Goal: Task Accomplishment & Management: Use online tool/utility

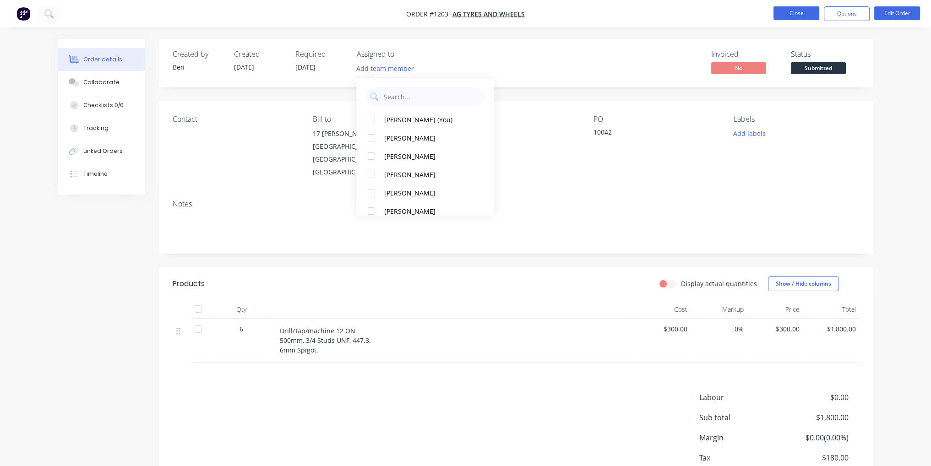
click at [799, 11] on button "Close" at bounding box center [796, 13] width 46 height 14
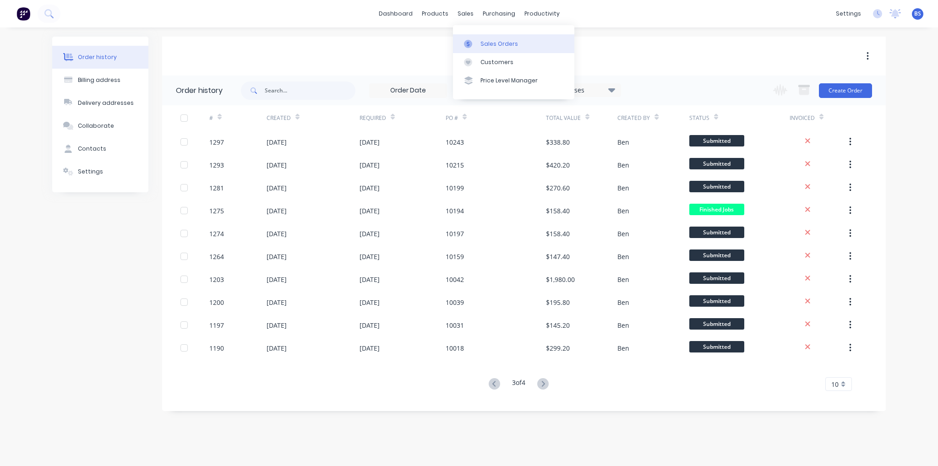
click at [476, 46] on div at bounding box center [471, 44] width 14 height 8
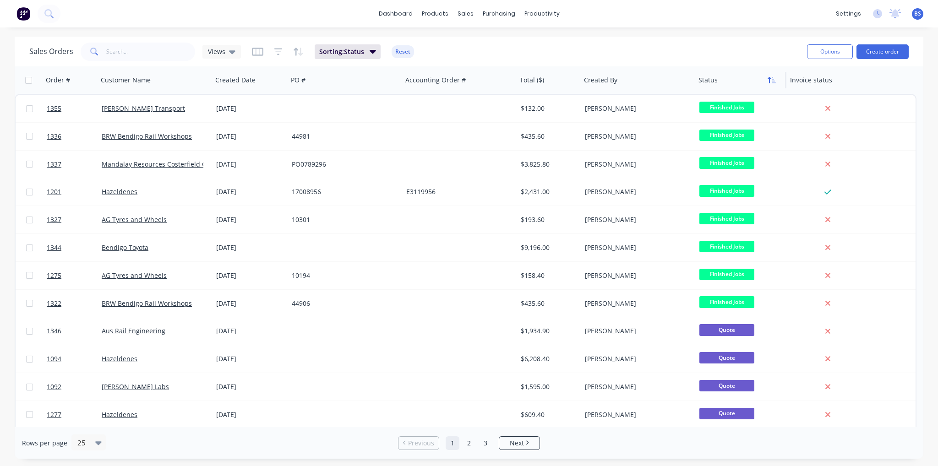
click at [770, 82] on icon "button" at bounding box center [771, 79] width 8 height 7
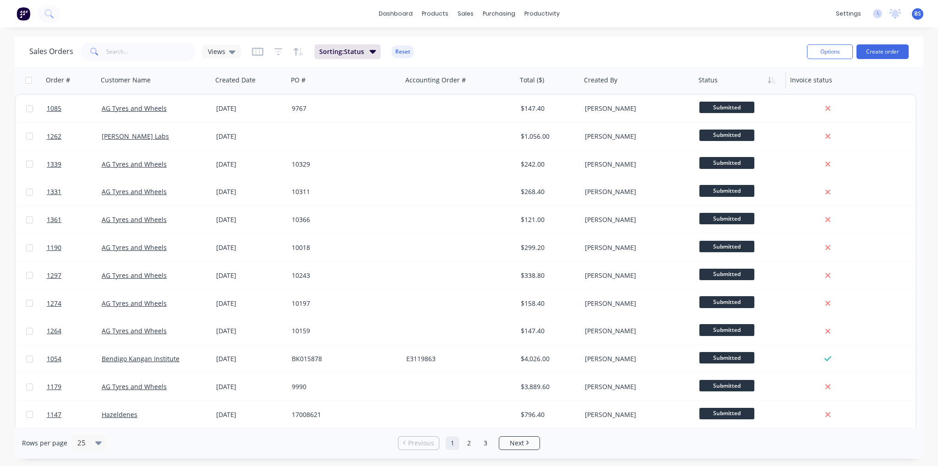
click at [770, 82] on icon "button" at bounding box center [771, 79] width 8 height 7
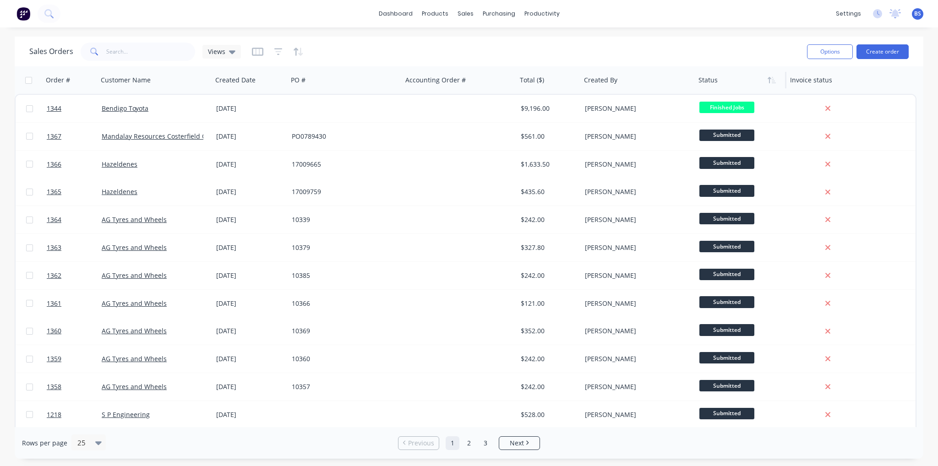
click at [770, 82] on icon "button" at bounding box center [771, 79] width 8 height 7
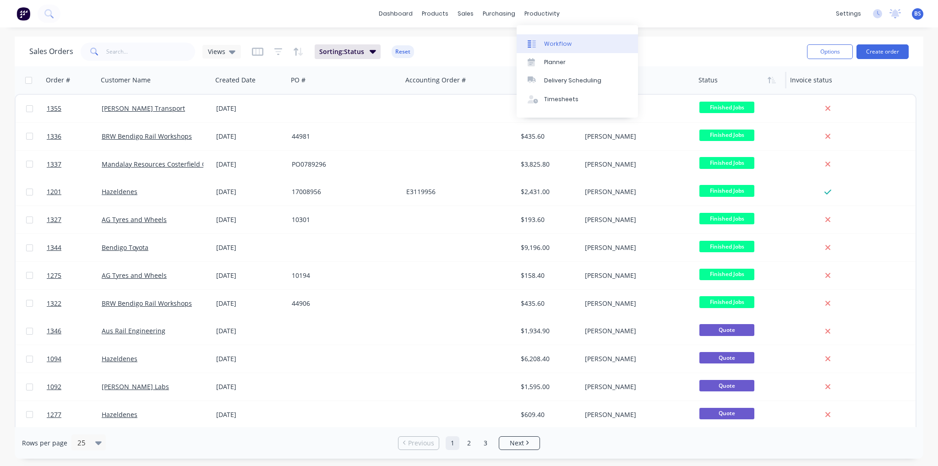
click at [548, 40] on div "Workflow" at bounding box center [557, 44] width 27 height 8
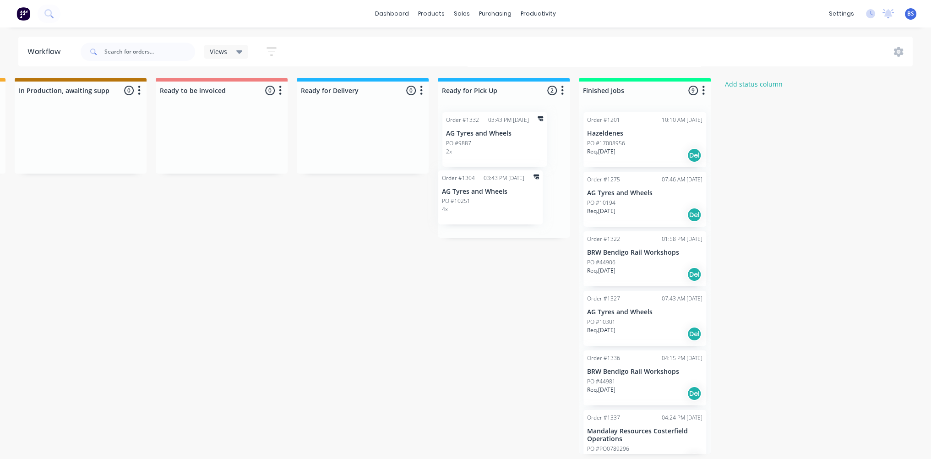
drag, startPoint x: 515, startPoint y: 140, endPoint x: 516, endPoint y: 201, distance: 60.9
click at [516, 201] on div "Order #1304 03:43 PM [DATE] AG Tyres and Wheels PO #10251 4 x Order #1332 03:43…" at bounding box center [504, 171] width 132 height 133
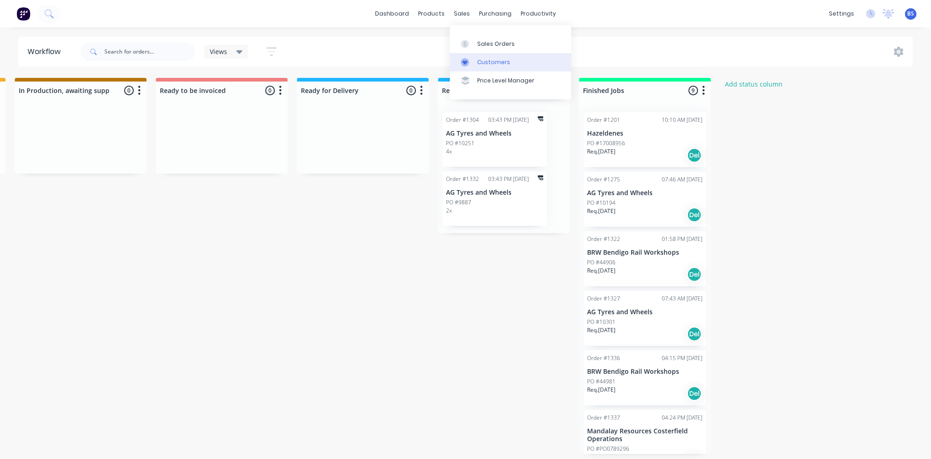
click at [492, 58] on div "Customers" at bounding box center [493, 62] width 33 height 8
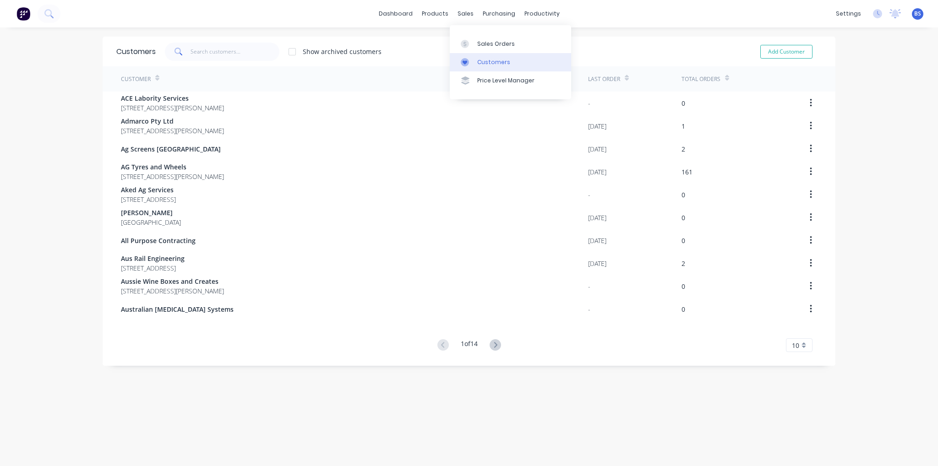
click at [481, 64] on div "Customers" at bounding box center [493, 62] width 33 height 8
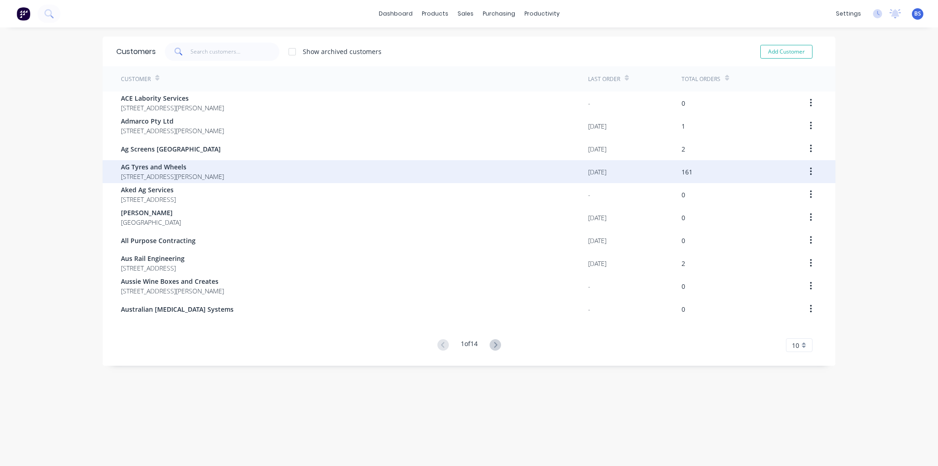
click at [166, 177] on span "[STREET_ADDRESS][PERSON_NAME]" at bounding box center [172, 177] width 103 height 10
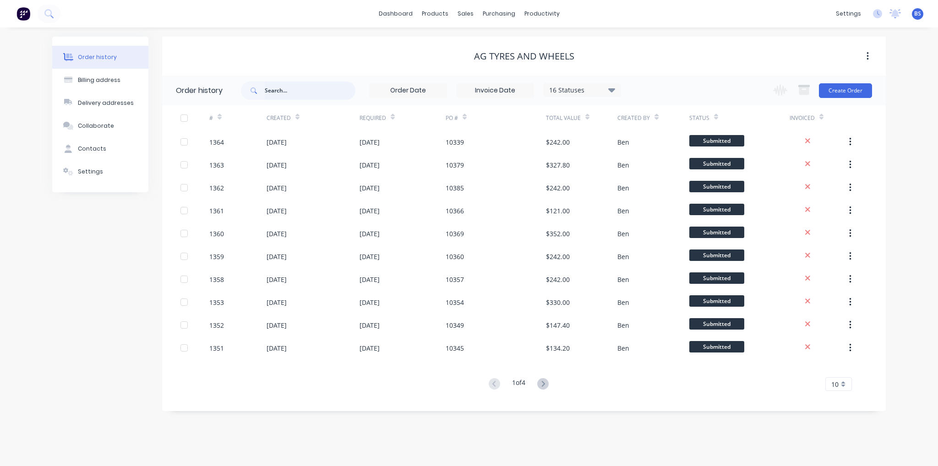
click at [291, 98] on input "text" at bounding box center [310, 91] width 91 height 18
type input "1304"
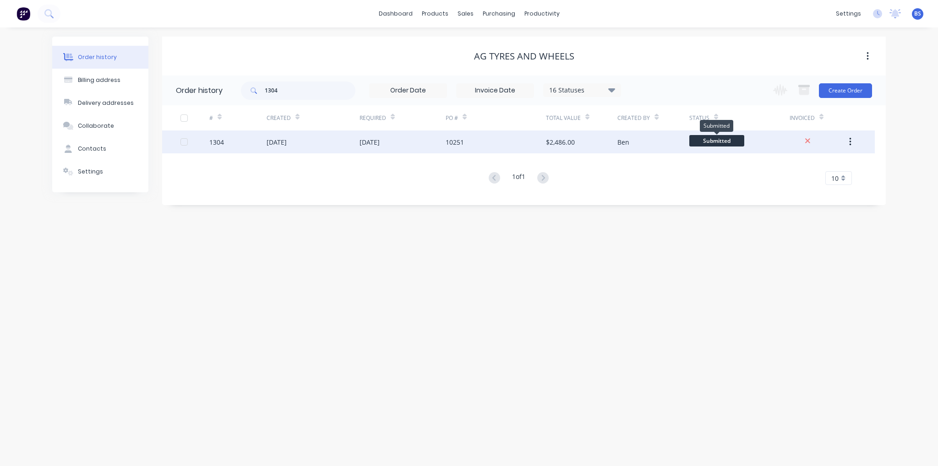
click at [729, 145] on span "Submitted" at bounding box center [716, 140] width 55 height 11
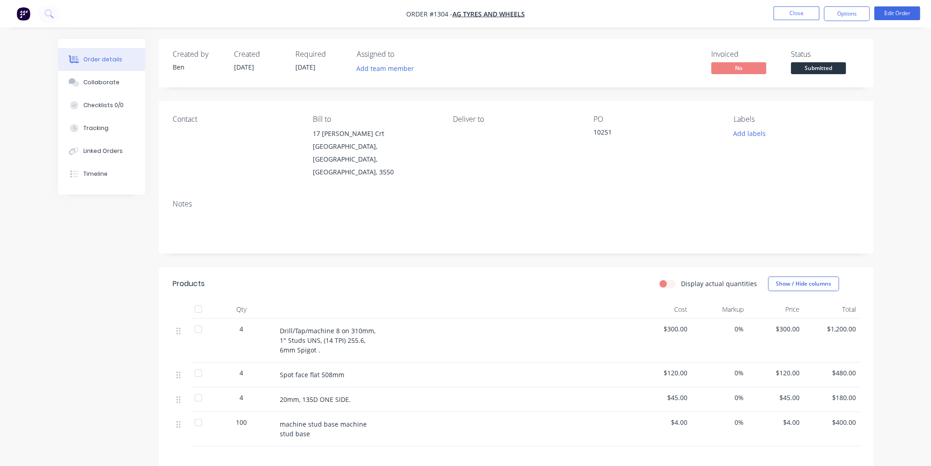
click at [828, 75] on button "Submitted" at bounding box center [818, 69] width 55 height 14
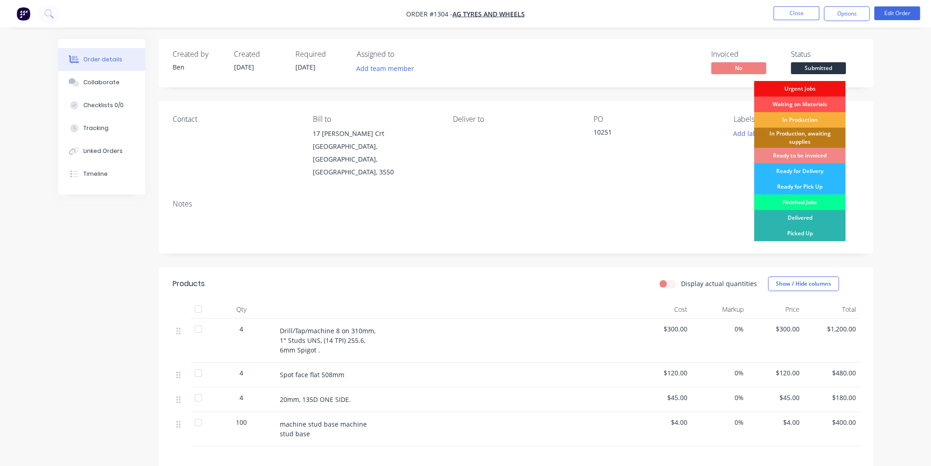
click at [813, 202] on div "Finished Jobs" at bounding box center [800, 203] width 92 height 16
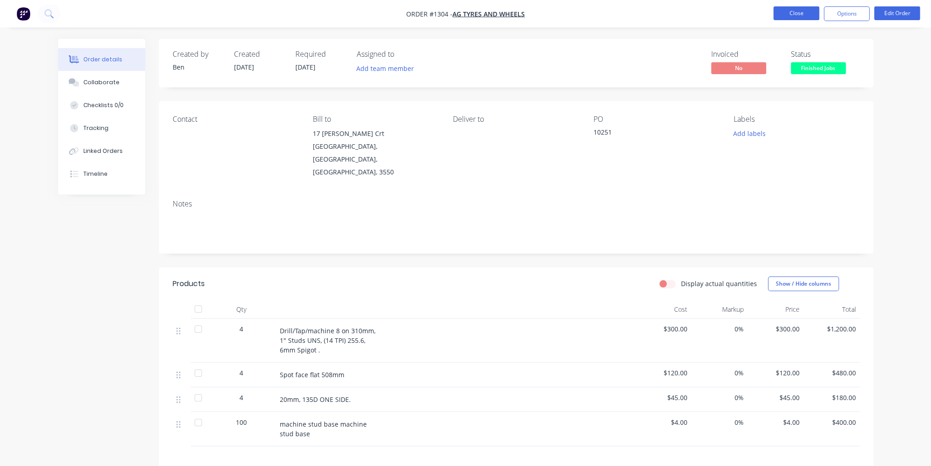
click at [793, 15] on button "Close" at bounding box center [796, 13] width 46 height 14
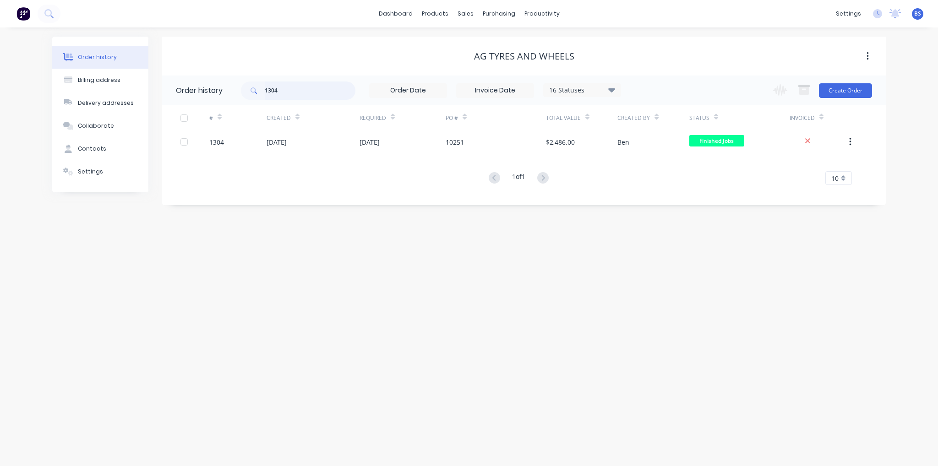
click at [290, 84] on input "1304" at bounding box center [310, 91] width 91 height 18
type input "13032"
click at [292, 94] on input "13032" at bounding box center [310, 91] width 91 height 18
type input "1332"
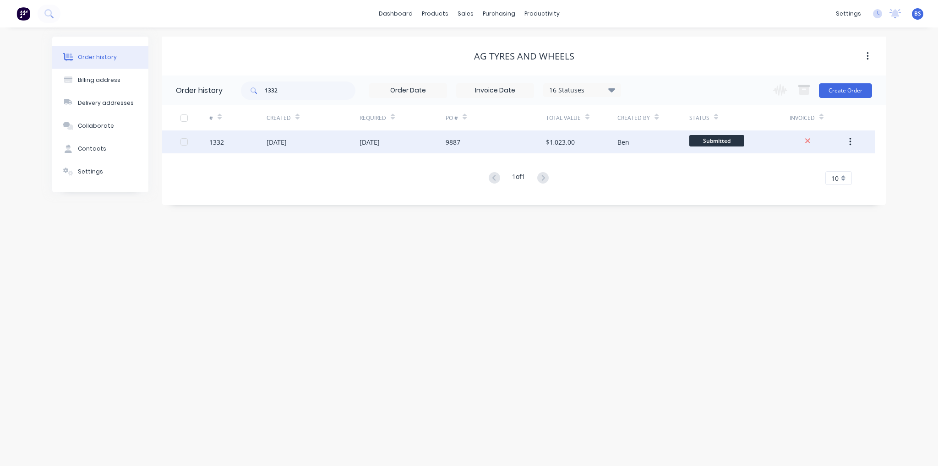
click at [580, 132] on div "$1,023.00" at bounding box center [581, 142] width 71 height 23
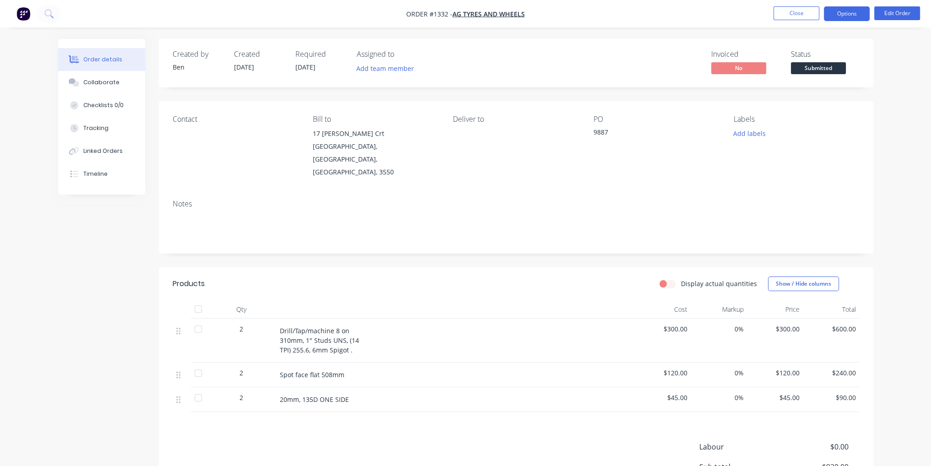
click at [856, 13] on button "Options" at bounding box center [847, 13] width 46 height 15
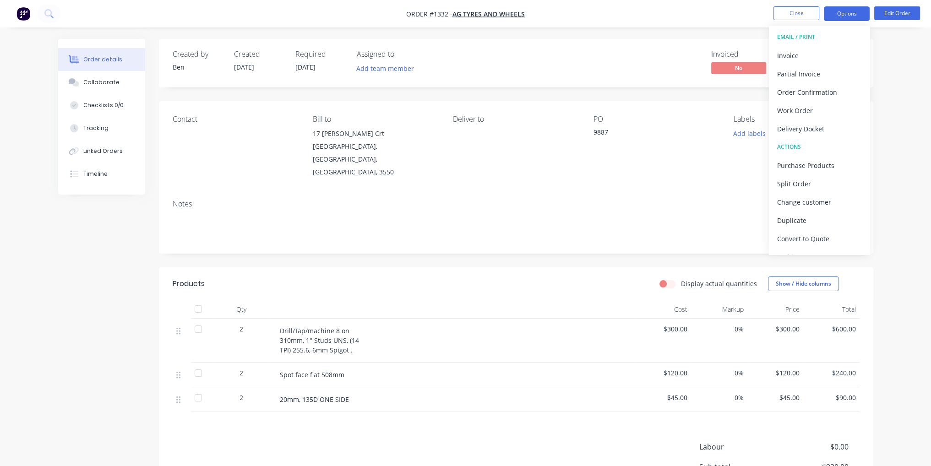
click at [856, 13] on button "Options" at bounding box center [847, 13] width 46 height 15
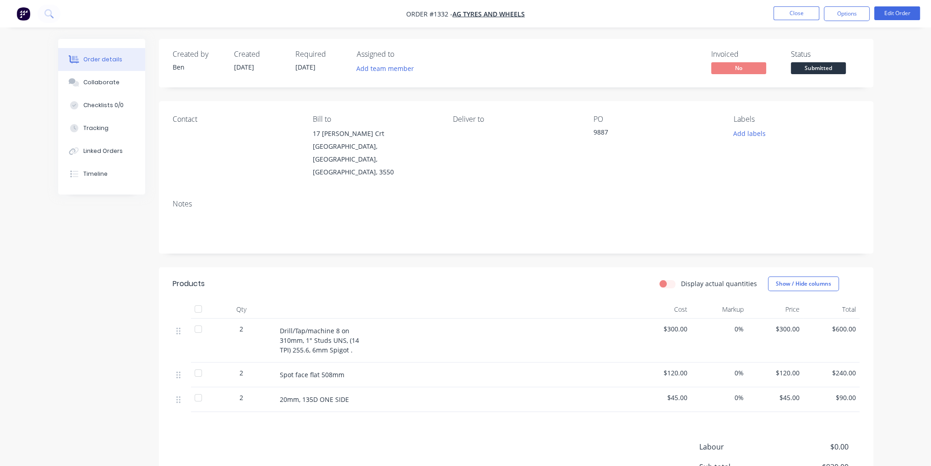
click at [828, 70] on span "Submitted" at bounding box center [818, 67] width 55 height 11
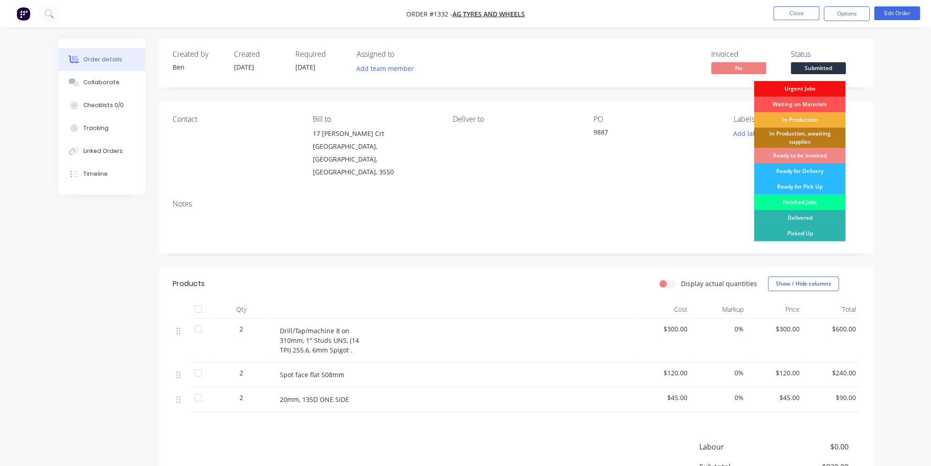
click at [825, 198] on div "Finished Jobs" at bounding box center [800, 203] width 92 height 16
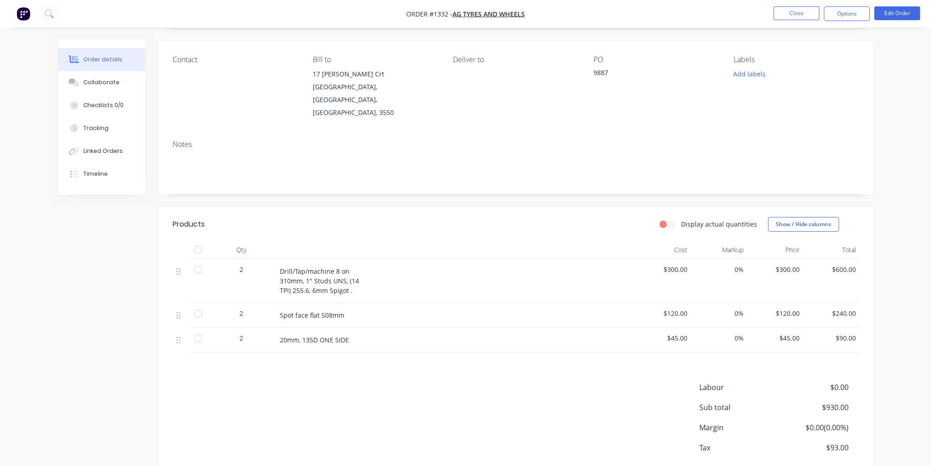
scroll to position [87, 0]
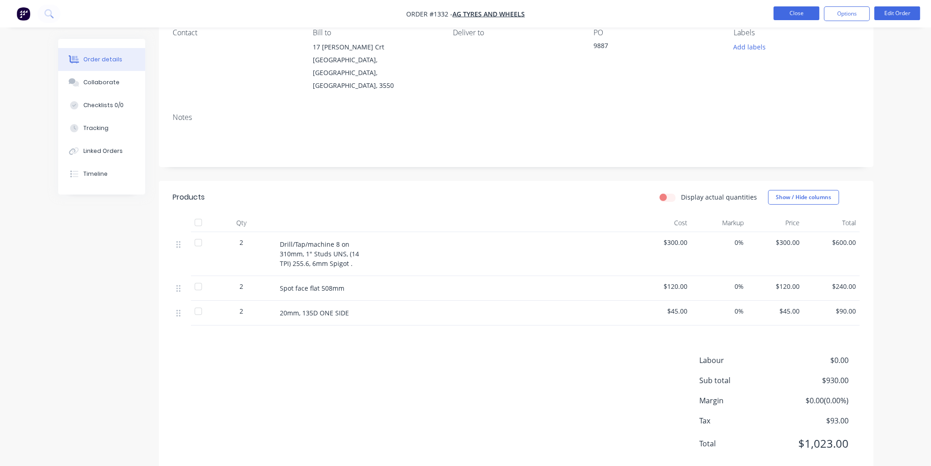
click at [807, 8] on button "Close" at bounding box center [796, 13] width 46 height 14
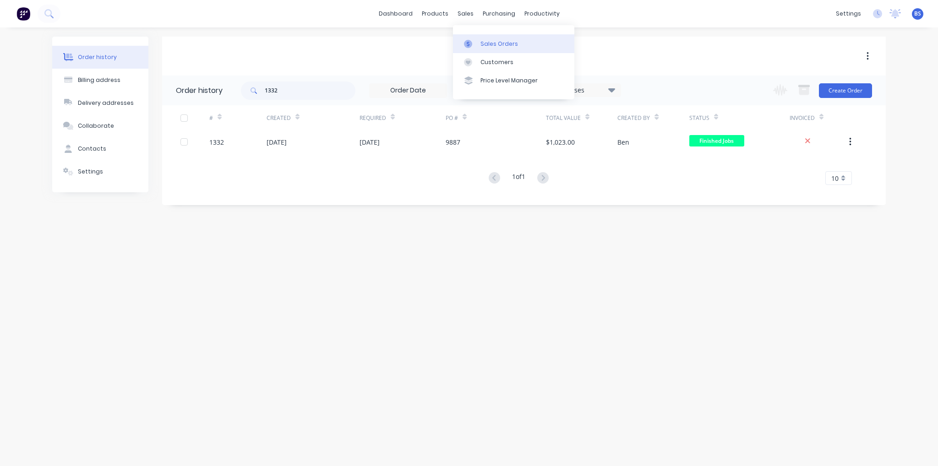
click at [496, 45] on div "Sales Orders" at bounding box center [499, 44] width 38 height 8
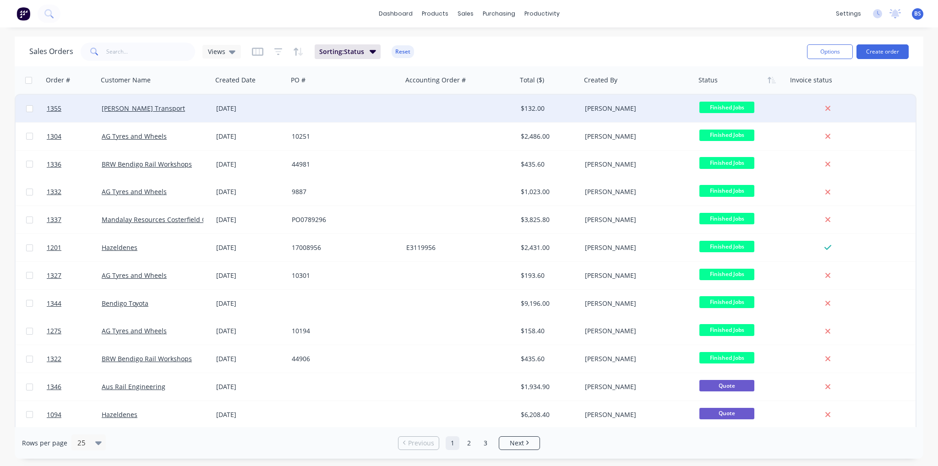
click at [469, 109] on div at bounding box center [460, 108] width 114 height 27
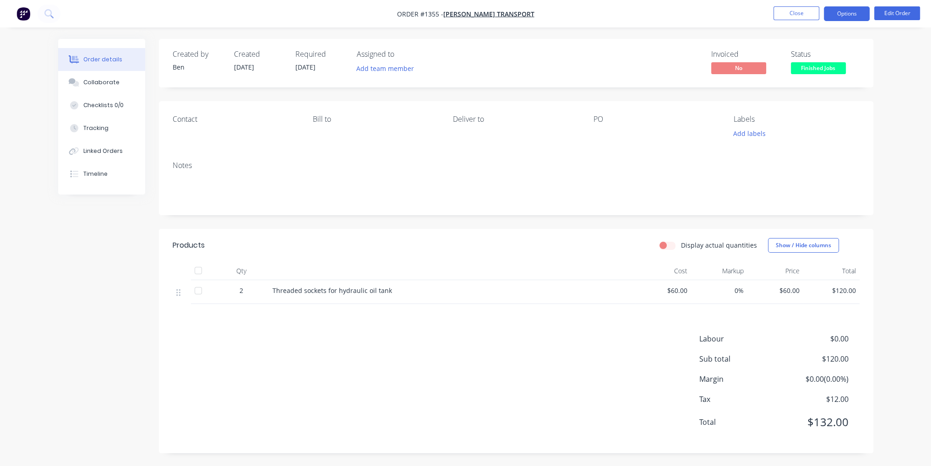
click at [850, 11] on button "Options" at bounding box center [847, 13] width 46 height 15
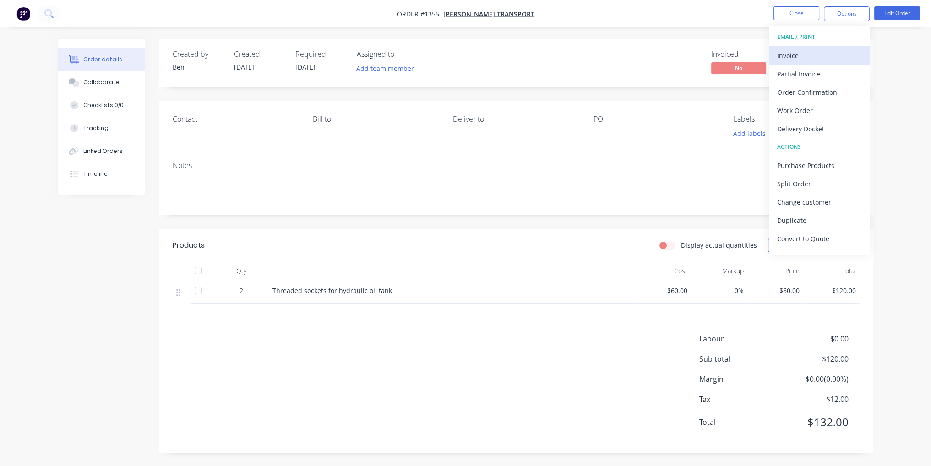
click at [840, 61] on div "Invoice" at bounding box center [819, 55] width 84 height 13
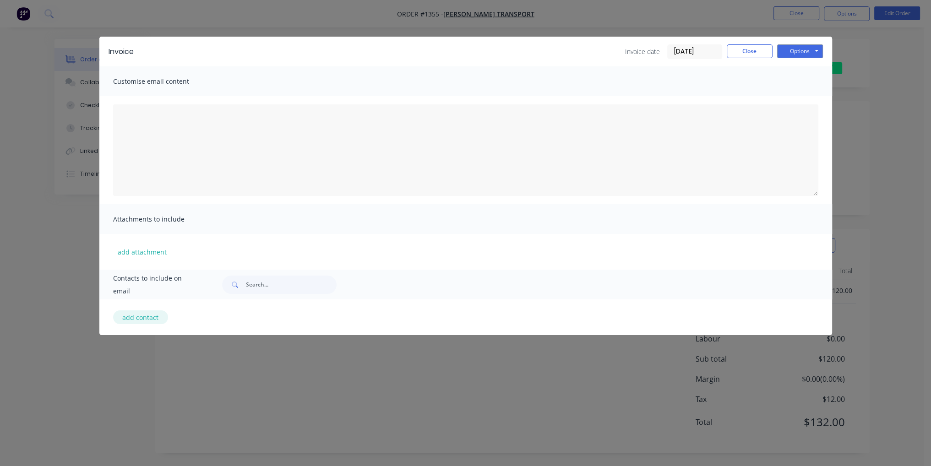
click at [148, 318] on button "add contact" at bounding box center [140, 317] width 55 height 14
select select "AU"
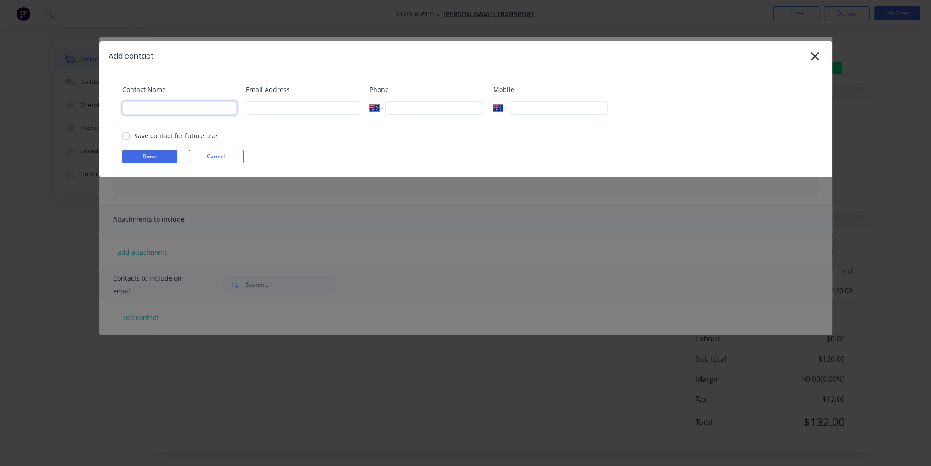
click at [158, 107] on input at bounding box center [179, 108] width 114 height 14
type input "[PERSON_NAME]"
type input "[EMAIL_ADDRESS][DOMAIN_NAME]"
type input "0400 286 501"
click at [127, 136] on div at bounding box center [126, 136] width 18 height 18
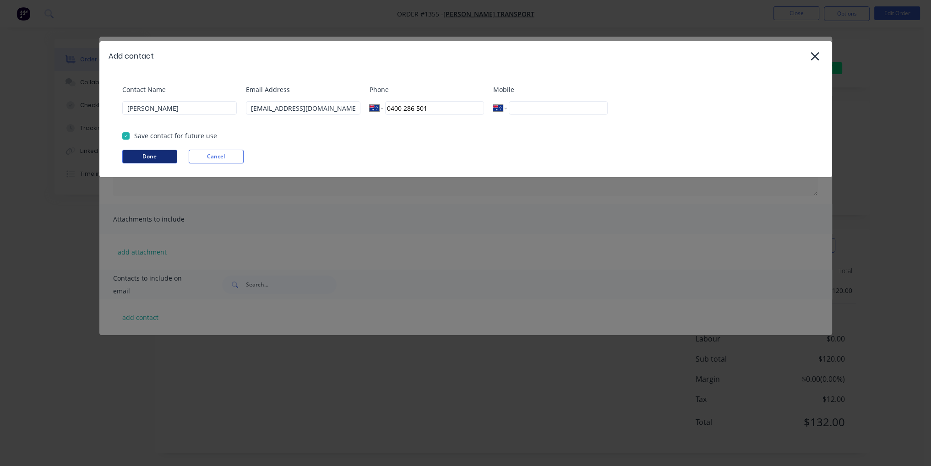
click at [154, 152] on button "Done" at bounding box center [149, 157] width 55 height 14
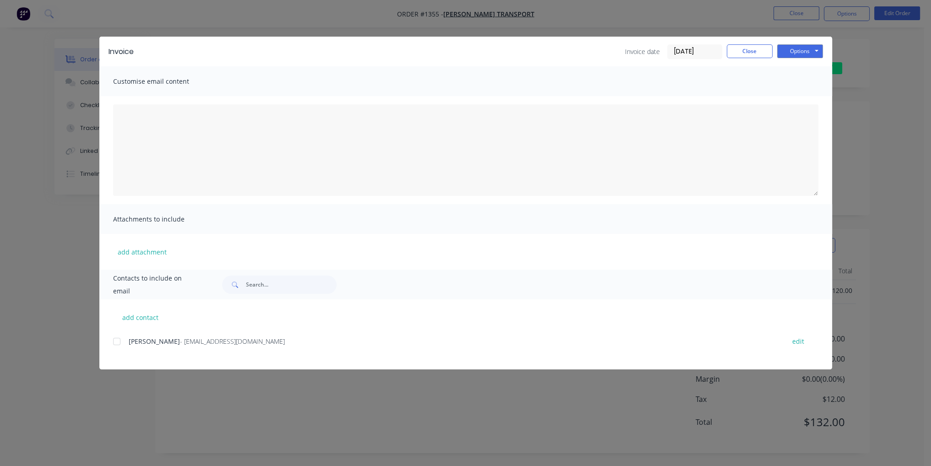
click at [119, 343] on div at bounding box center [117, 341] width 18 height 18
click at [805, 56] on button "Options" at bounding box center [800, 51] width 46 height 14
click at [815, 95] on button "Email" at bounding box center [806, 97] width 59 height 15
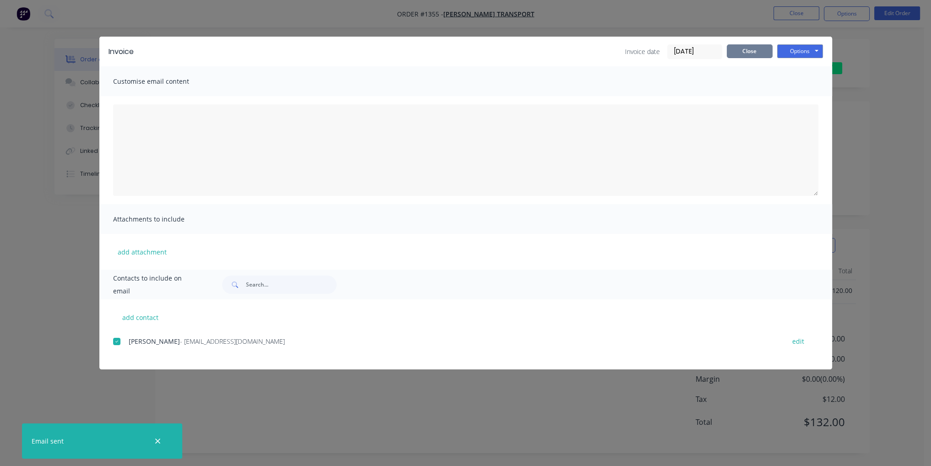
click at [752, 51] on button "Close" at bounding box center [750, 51] width 46 height 14
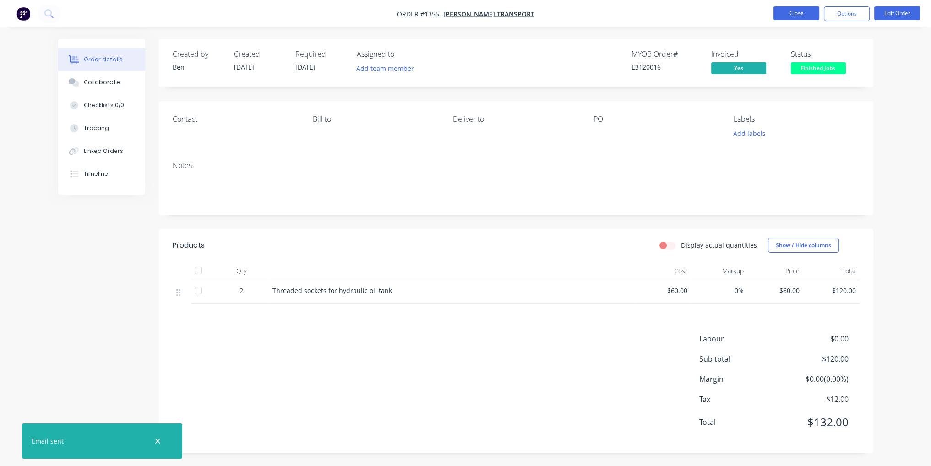
click at [794, 14] on button "Close" at bounding box center [796, 13] width 46 height 14
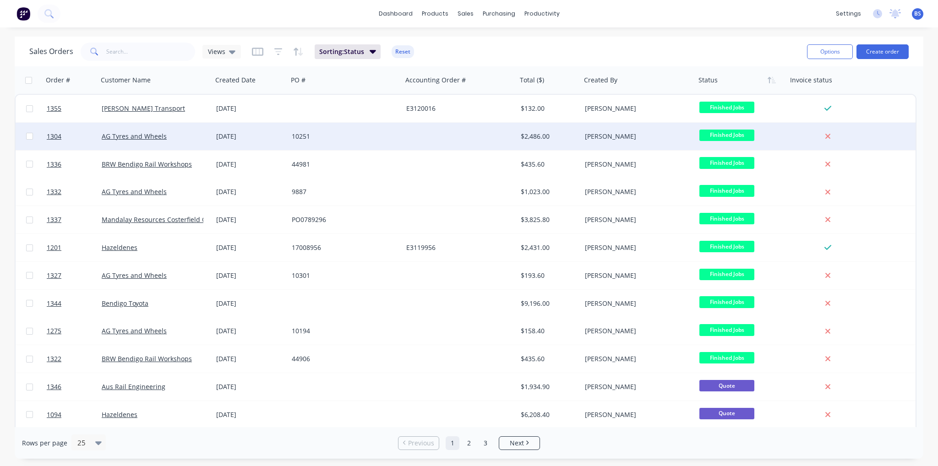
click at [535, 137] on div "$2,486.00" at bounding box center [548, 136] width 54 height 9
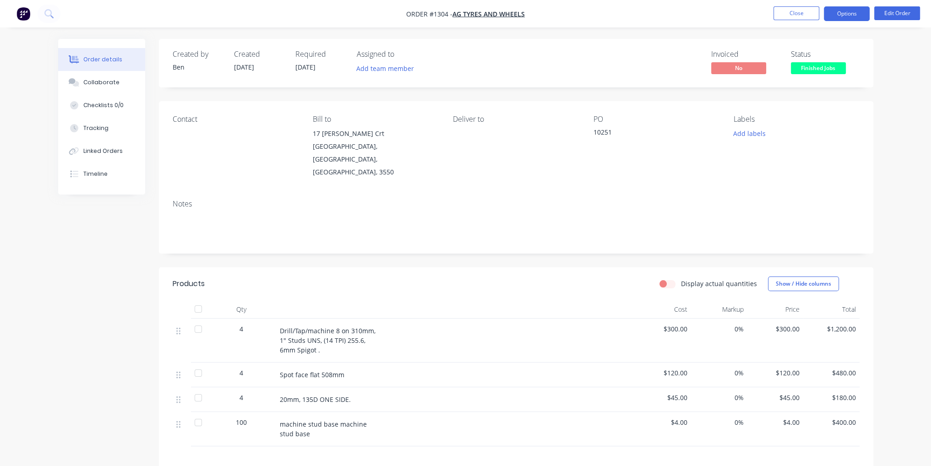
click at [849, 20] on button "Options" at bounding box center [847, 13] width 46 height 15
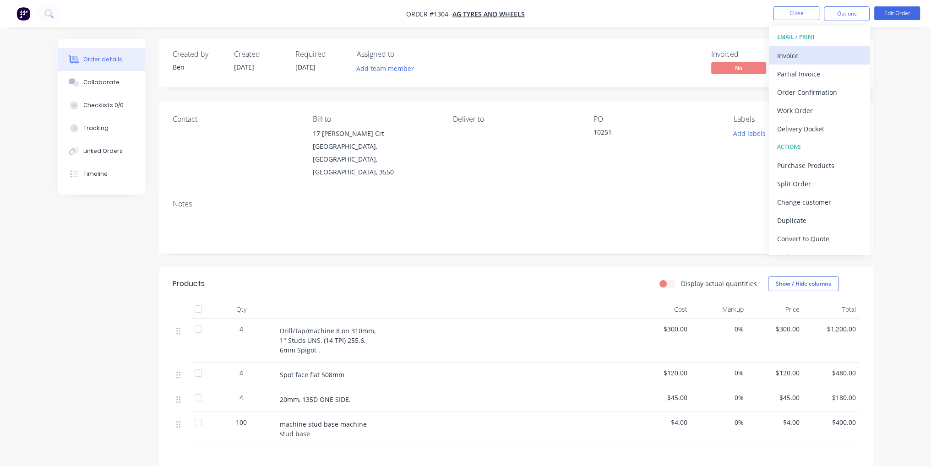
click at [826, 57] on div "Invoice" at bounding box center [819, 55] width 84 height 13
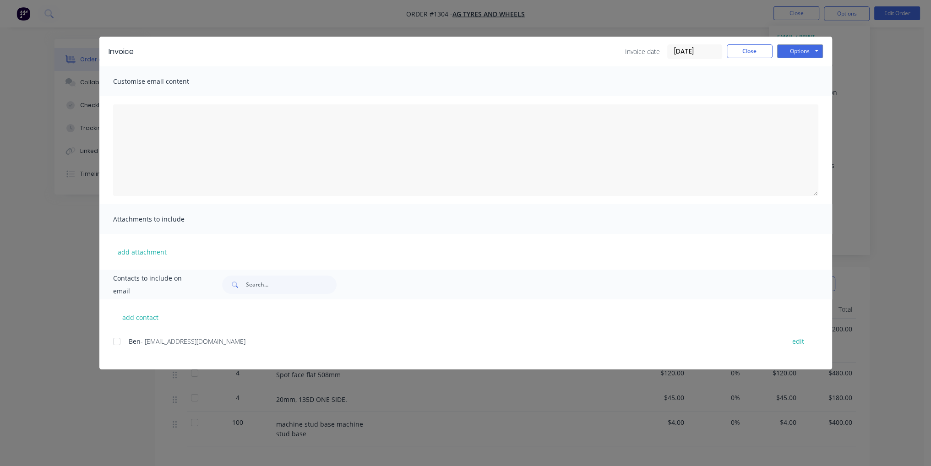
click at [118, 342] on div at bounding box center [117, 341] width 18 height 18
click at [806, 52] on button "Options" at bounding box center [800, 51] width 46 height 14
click at [814, 98] on button "Email" at bounding box center [806, 97] width 59 height 15
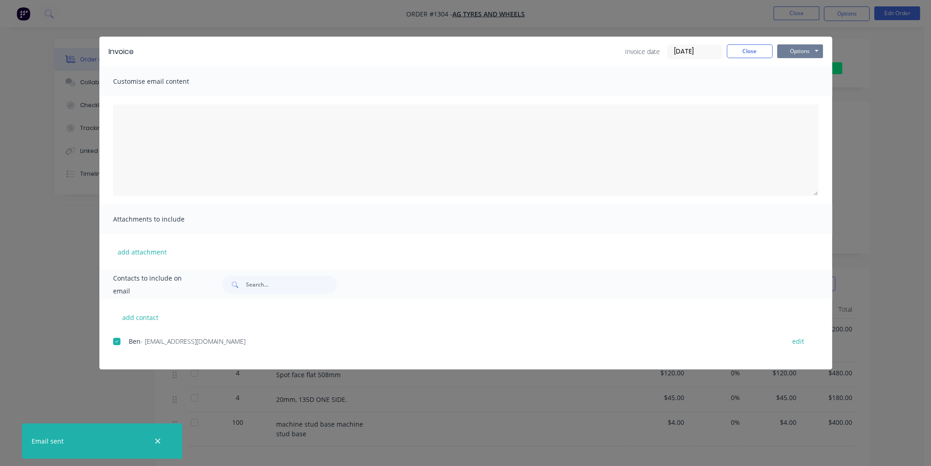
click at [815, 55] on button "Options" at bounding box center [800, 51] width 46 height 14
click at [819, 95] on button "Email" at bounding box center [806, 97] width 59 height 15
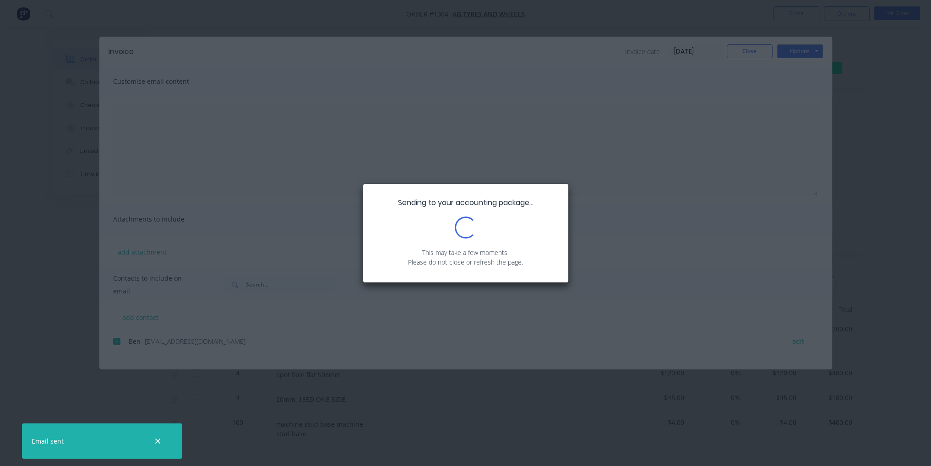
click at [755, 50] on div "Sending to your accounting package... Loading... This may take a few moments. P…" at bounding box center [465, 233] width 931 height 466
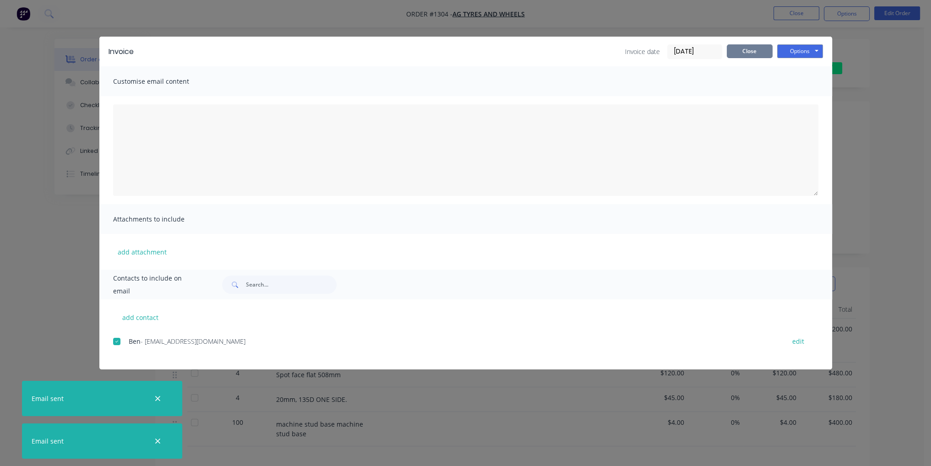
click at [756, 55] on button "Close" at bounding box center [750, 51] width 46 height 14
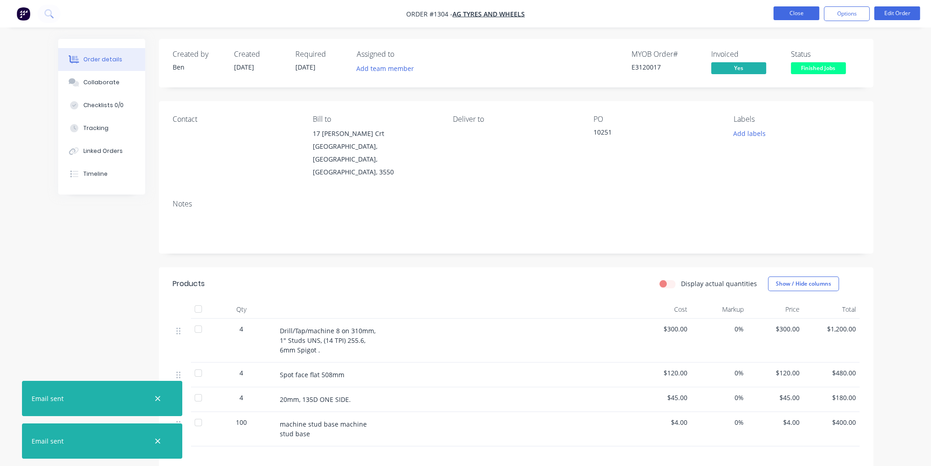
click at [799, 11] on button "Close" at bounding box center [796, 13] width 46 height 14
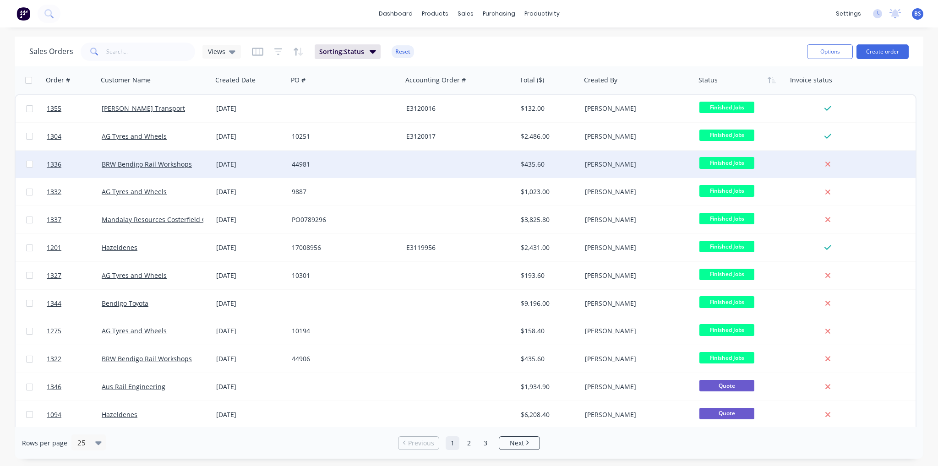
click at [604, 163] on div "[PERSON_NAME]" at bounding box center [636, 164] width 102 height 9
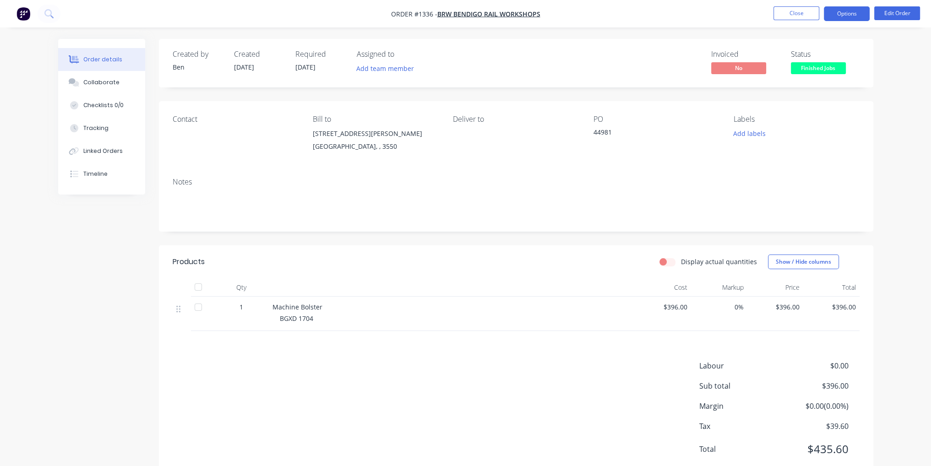
click at [839, 13] on button "Options" at bounding box center [847, 13] width 46 height 15
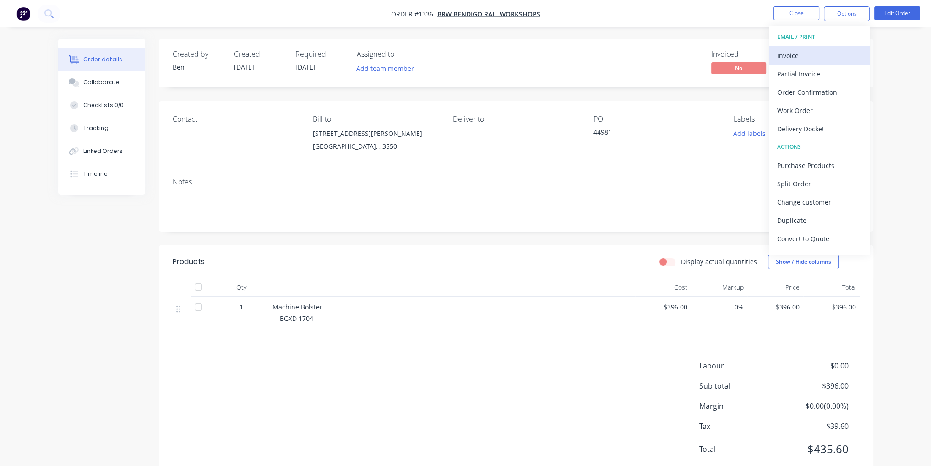
click at [825, 59] on div "Invoice" at bounding box center [819, 55] width 84 height 13
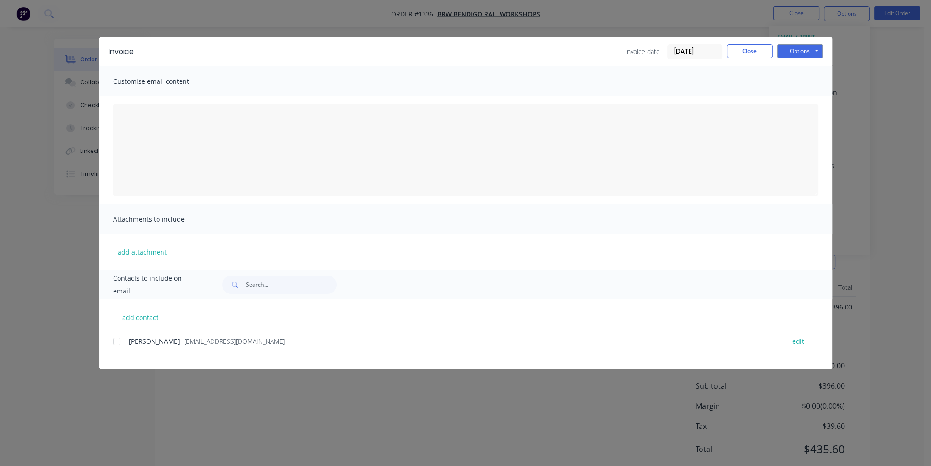
click at [117, 343] on div at bounding box center [117, 341] width 18 height 18
click at [794, 46] on button "Options" at bounding box center [800, 51] width 46 height 14
click at [817, 98] on button "Email" at bounding box center [806, 97] width 59 height 15
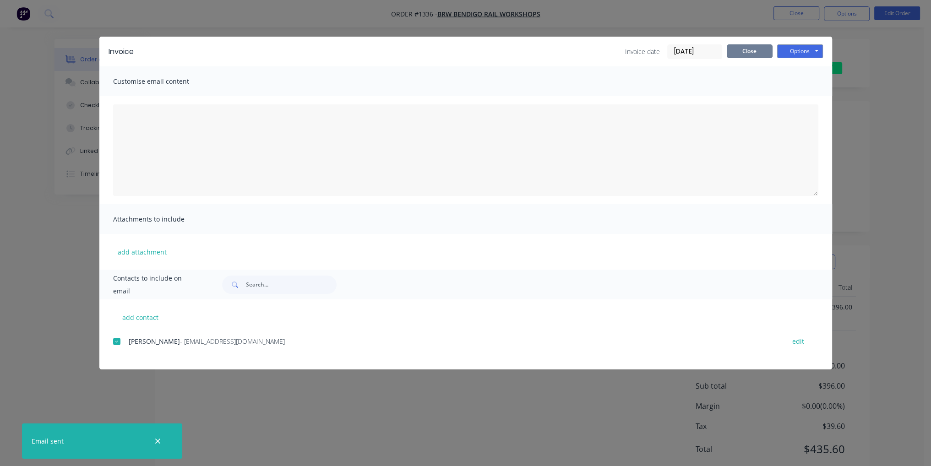
click at [753, 48] on button "Close" at bounding box center [750, 51] width 46 height 14
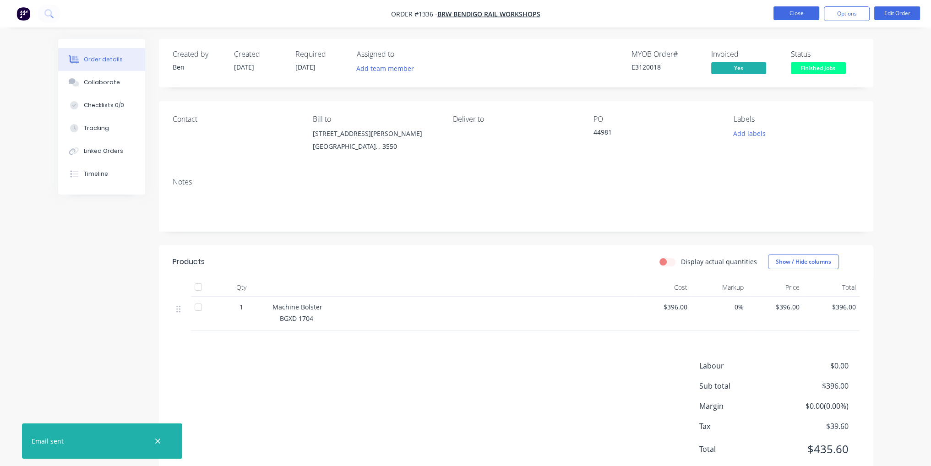
click at [800, 8] on button "Close" at bounding box center [796, 13] width 46 height 14
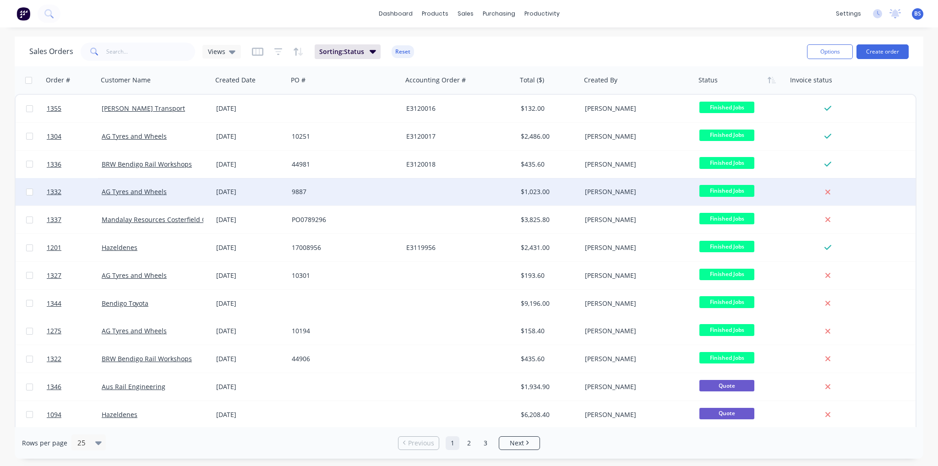
click at [617, 187] on div "[PERSON_NAME]" at bounding box center [636, 191] width 102 height 9
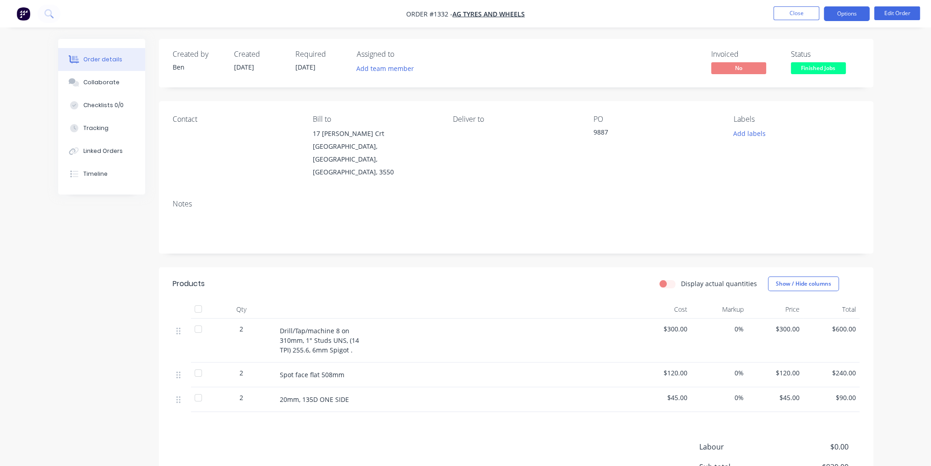
click at [852, 10] on button "Options" at bounding box center [847, 13] width 46 height 15
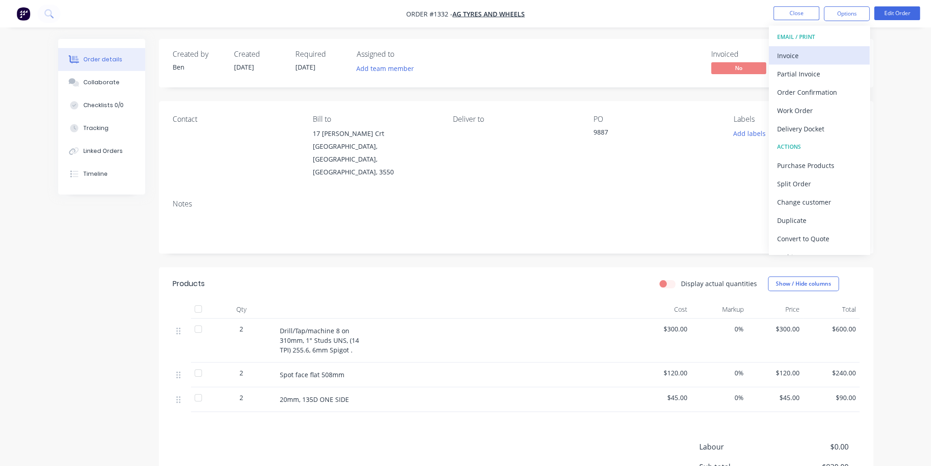
click at [838, 49] on div "Invoice" at bounding box center [819, 55] width 84 height 13
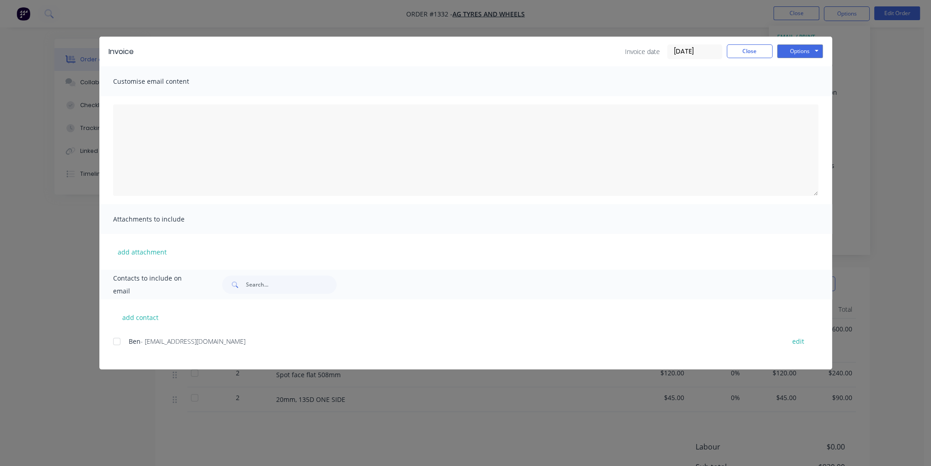
click at [118, 340] on div at bounding box center [117, 341] width 18 height 18
click at [811, 47] on button "Options" at bounding box center [800, 51] width 46 height 14
click at [811, 100] on button "Email" at bounding box center [806, 97] width 59 height 15
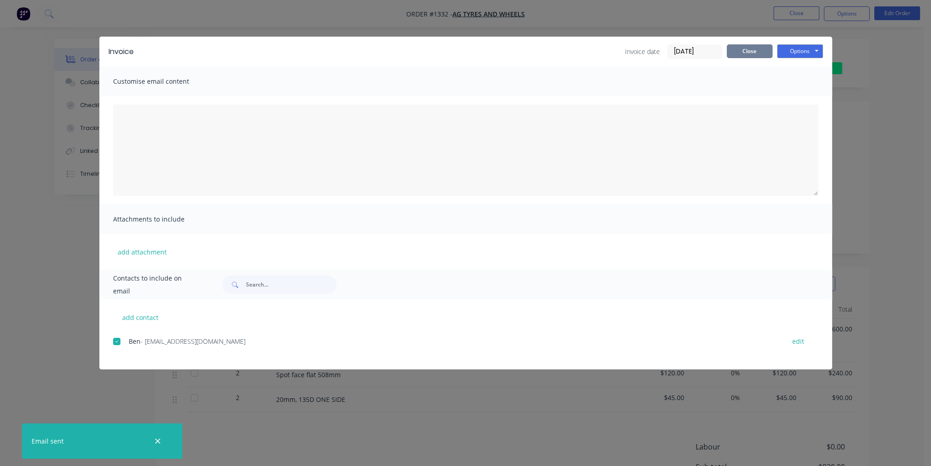
click at [751, 54] on button "Close" at bounding box center [750, 51] width 46 height 14
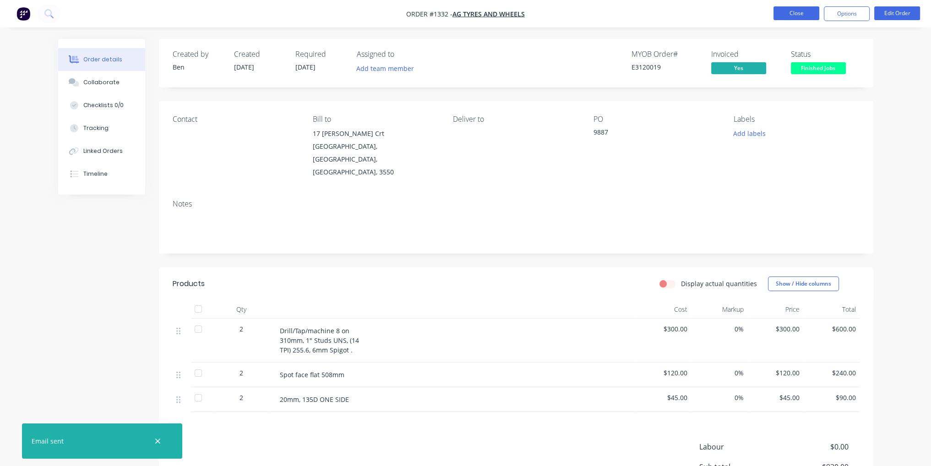
click at [808, 10] on button "Close" at bounding box center [796, 13] width 46 height 14
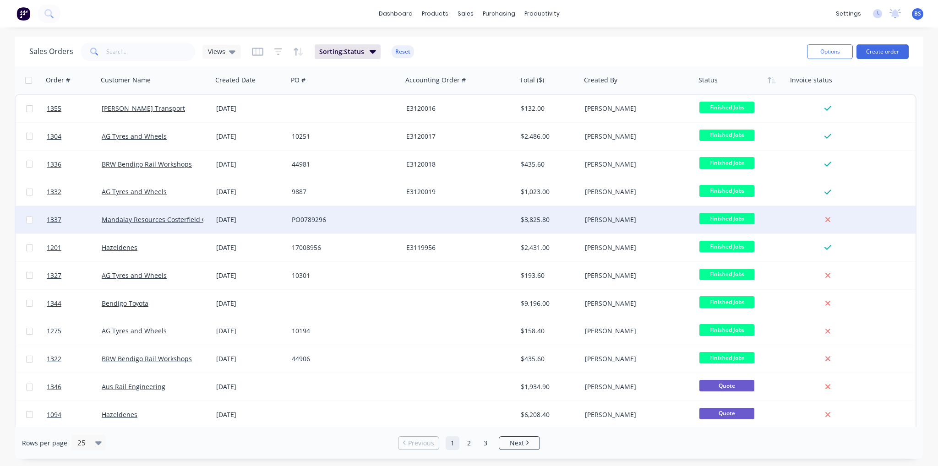
click at [409, 216] on div at bounding box center [460, 219] width 114 height 27
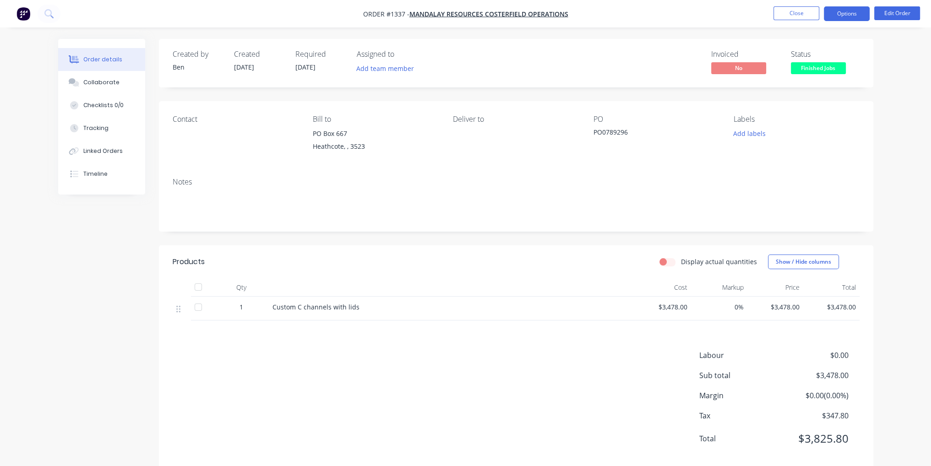
click at [850, 16] on button "Options" at bounding box center [847, 13] width 46 height 15
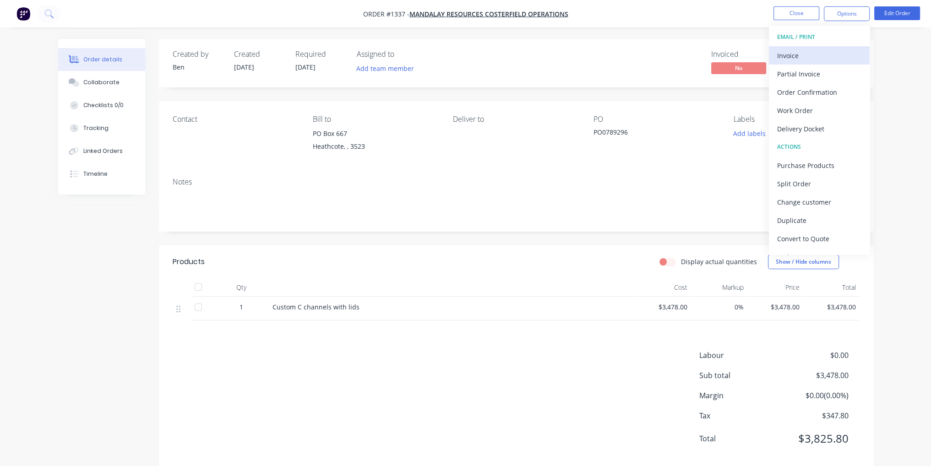
click at [816, 55] on div "Invoice" at bounding box center [819, 55] width 84 height 13
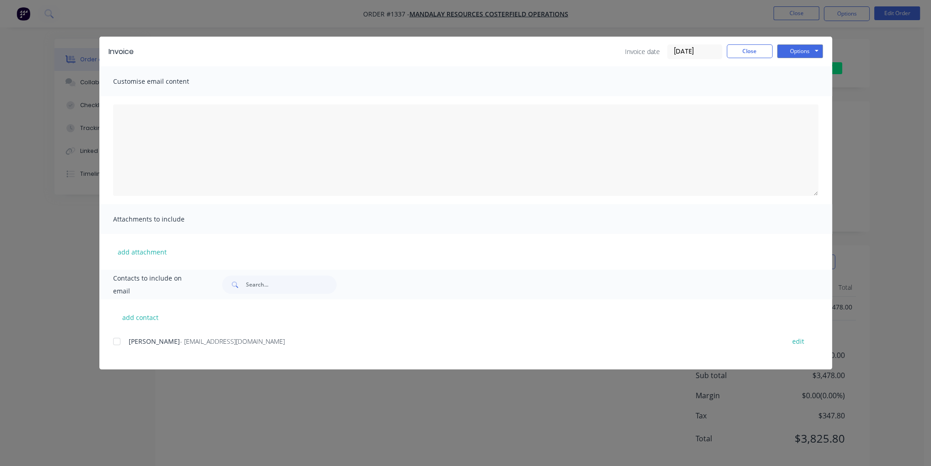
click at [114, 345] on div at bounding box center [117, 341] width 18 height 18
click at [804, 57] on button "Options" at bounding box center [800, 51] width 46 height 14
click at [814, 95] on button "Email" at bounding box center [806, 97] width 59 height 15
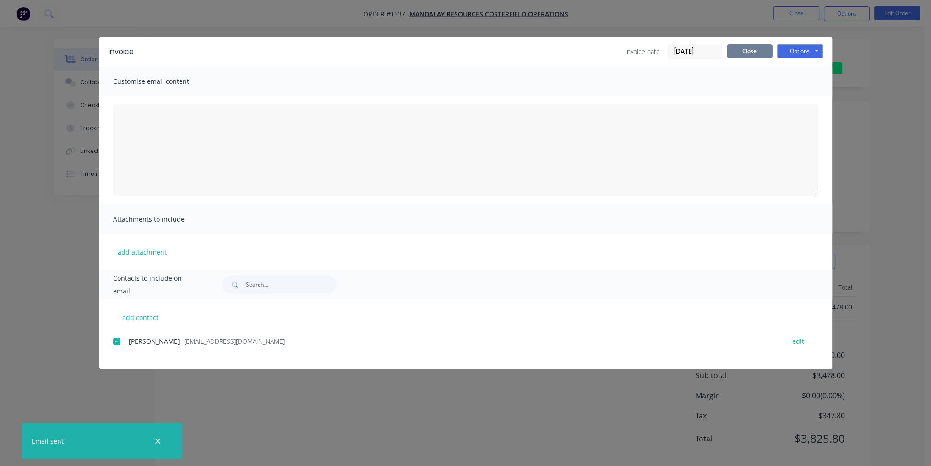
click at [751, 47] on button "Close" at bounding box center [750, 51] width 46 height 14
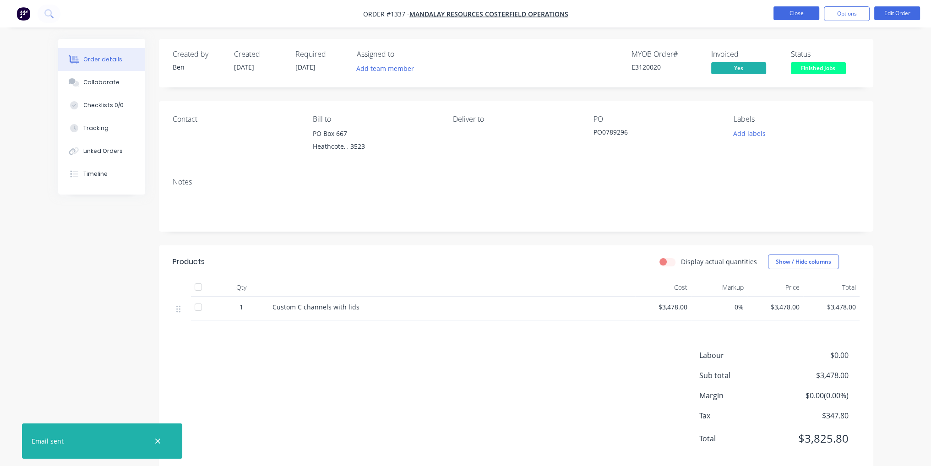
click at [791, 13] on button "Close" at bounding box center [796, 13] width 46 height 14
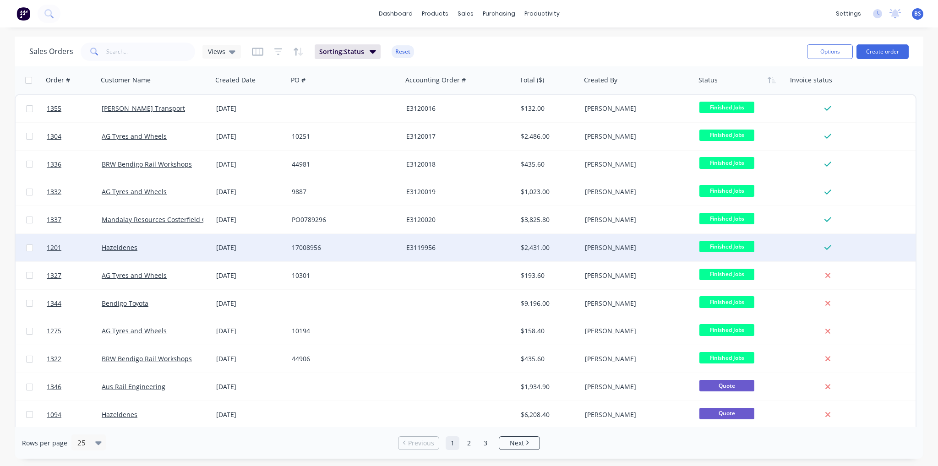
click at [484, 257] on div "E3119956" at bounding box center [460, 247] width 114 height 27
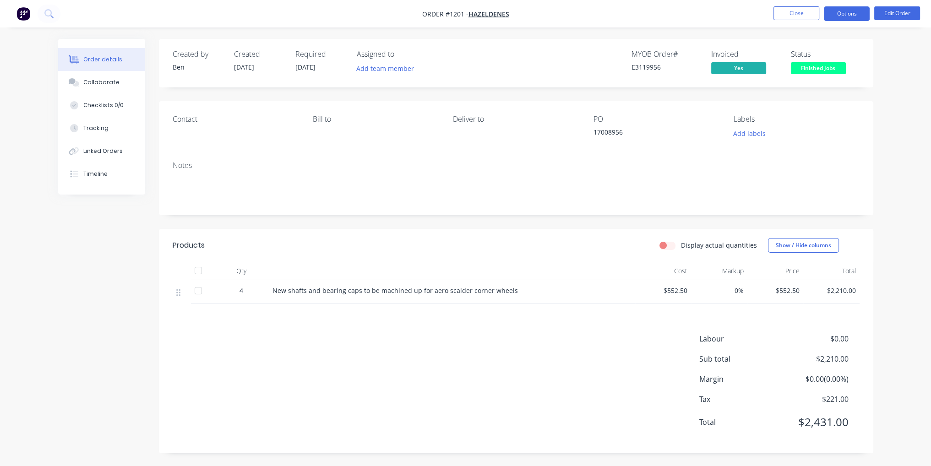
click at [839, 19] on button "Options" at bounding box center [847, 13] width 46 height 15
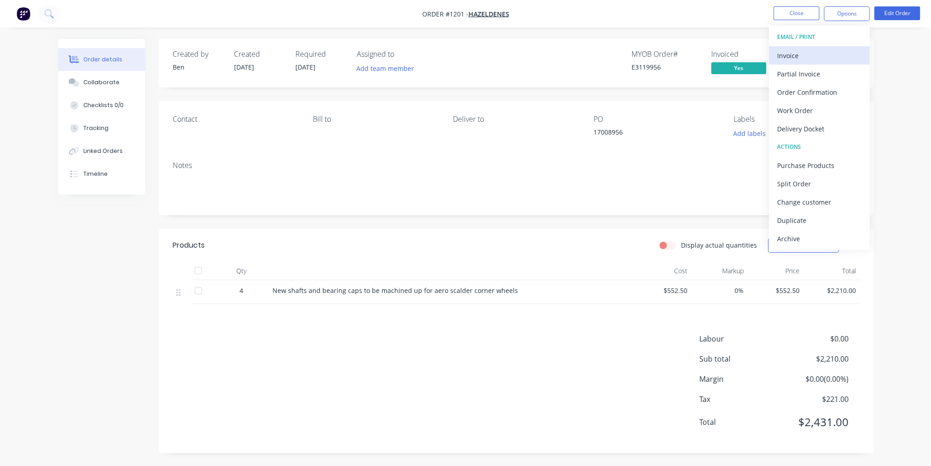
click at [838, 49] on div "Invoice" at bounding box center [819, 55] width 84 height 13
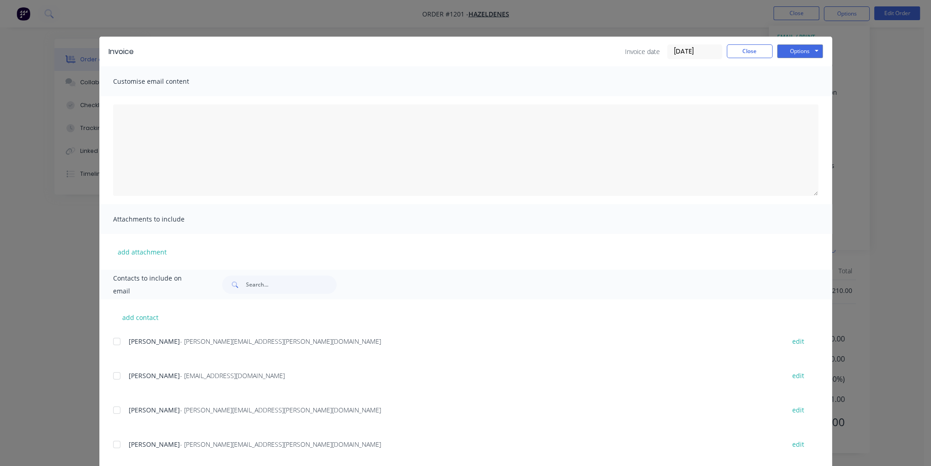
click at [111, 374] on div at bounding box center [117, 376] width 18 height 18
click at [794, 46] on button "Options" at bounding box center [800, 51] width 46 height 14
click at [810, 92] on button "Email" at bounding box center [806, 97] width 59 height 15
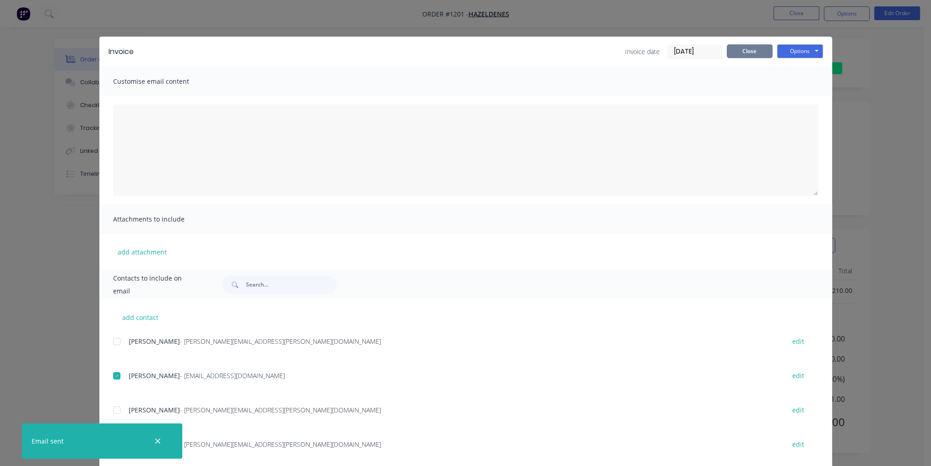
click at [750, 53] on button "Close" at bounding box center [750, 51] width 46 height 14
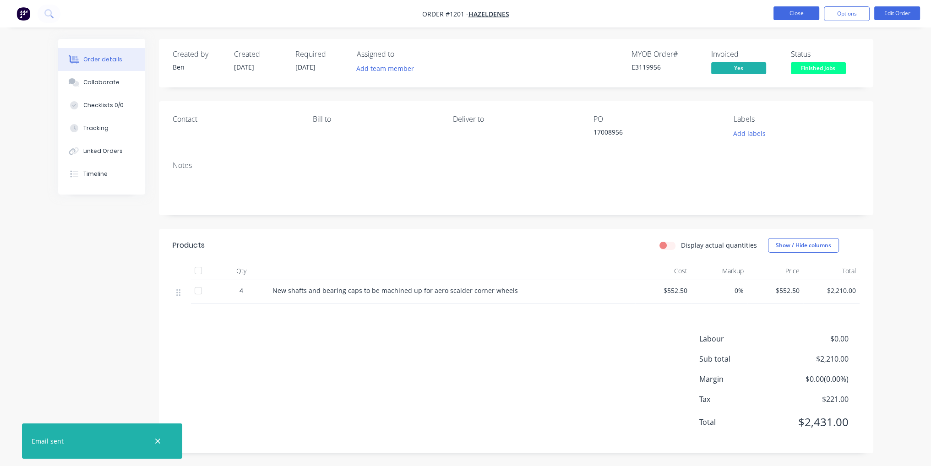
click at [799, 20] on button "Close" at bounding box center [796, 13] width 46 height 14
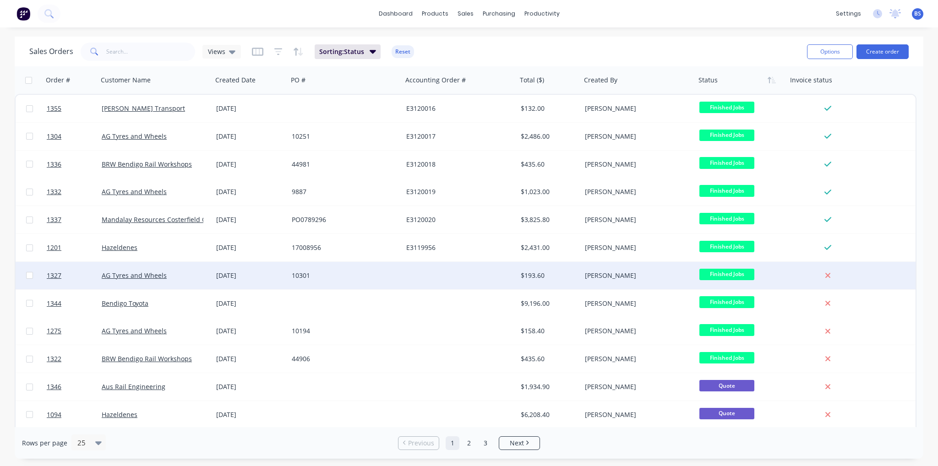
click at [315, 281] on div "10301" at bounding box center [345, 275] width 114 height 27
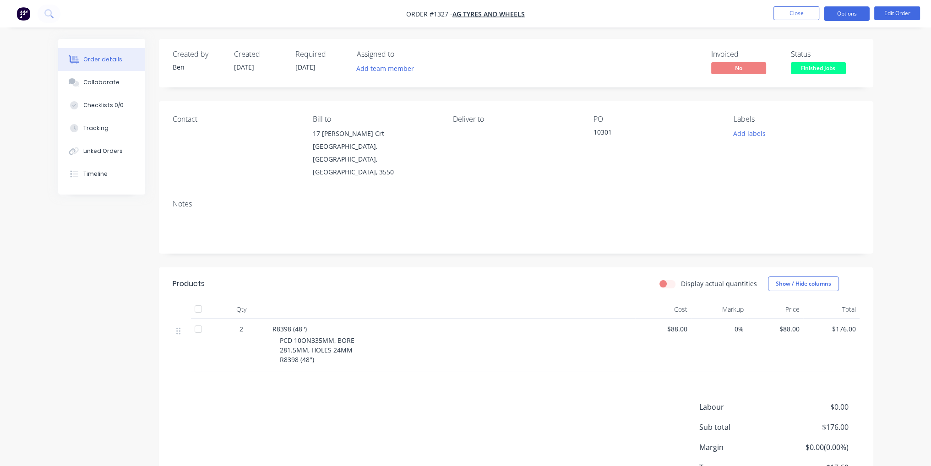
click at [847, 9] on button "Options" at bounding box center [847, 13] width 46 height 15
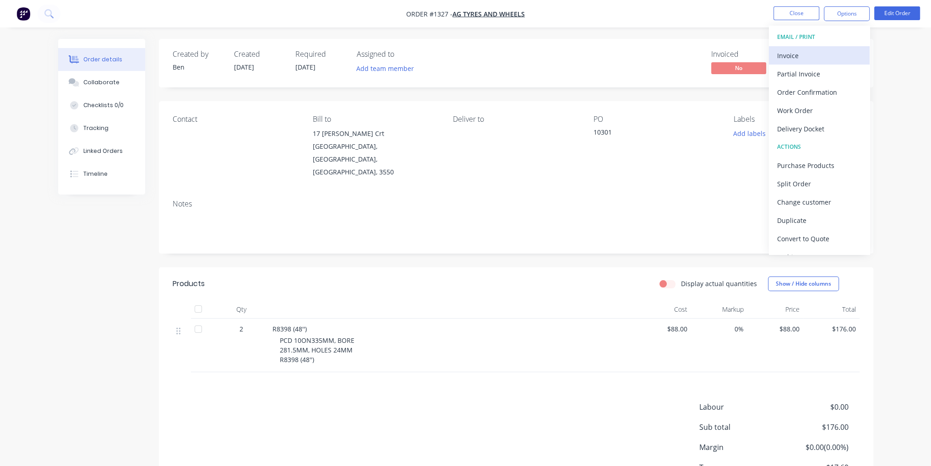
click at [838, 62] on button "Invoice" at bounding box center [819, 55] width 101 height 18
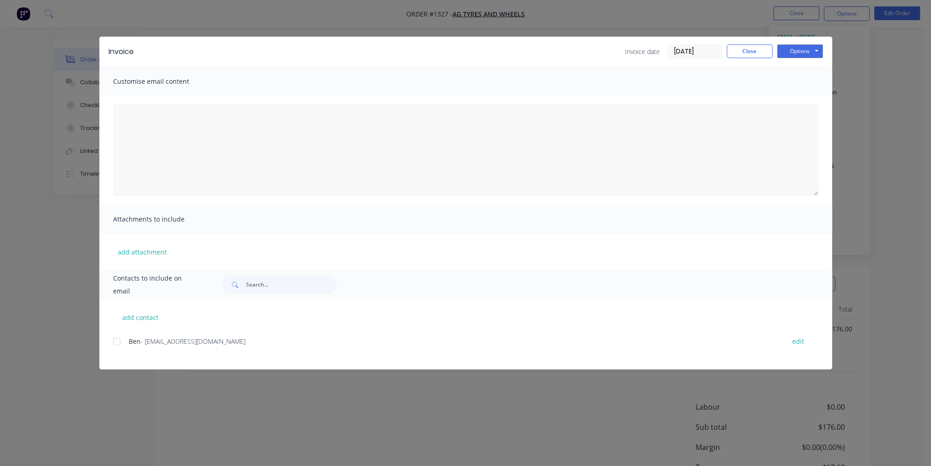
click at [116, 342] on div at bounding box center [117, 341] width 18 height 18
click at [810, 55] on button "Options" at bounding box center [800, 51] width 46 height 14
click at [804, 98] on button "Email" at bounding box center [806, 97] width 59 height 15
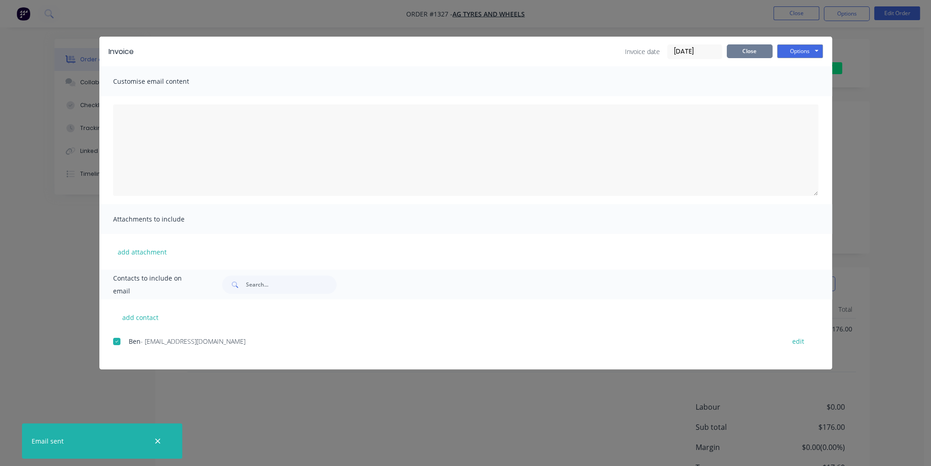
click at [751, 49] on button "Close" at bounding box center [750, 51] width 46 height 14
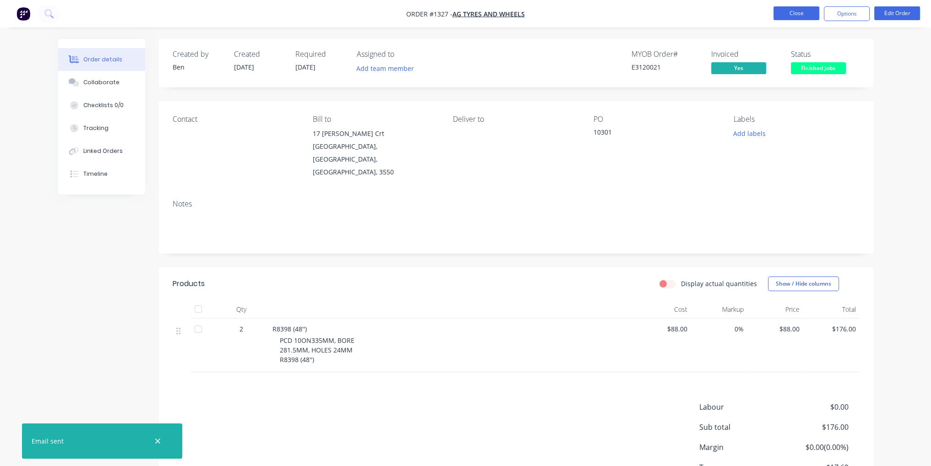
click at [790, 10] on button "Close" at bounding box center [796, 13] width 46 height 14
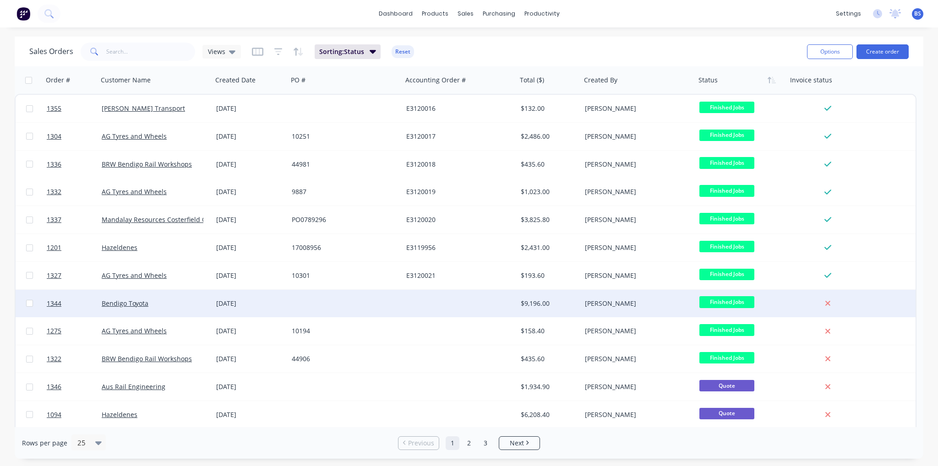
click at [361, 304] on div at bounding box center [345, 303] width 114 height 27
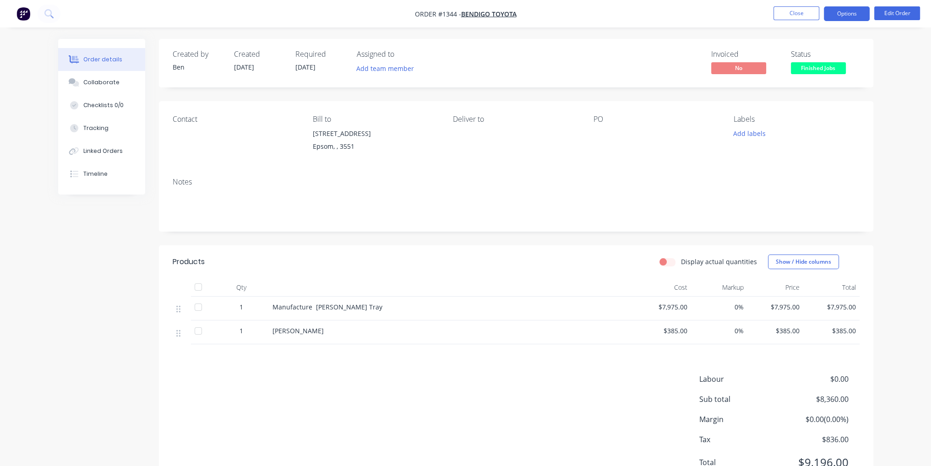
click at [859, 13] on button "Options" at bounding box center [847, 13] width 46 height 15
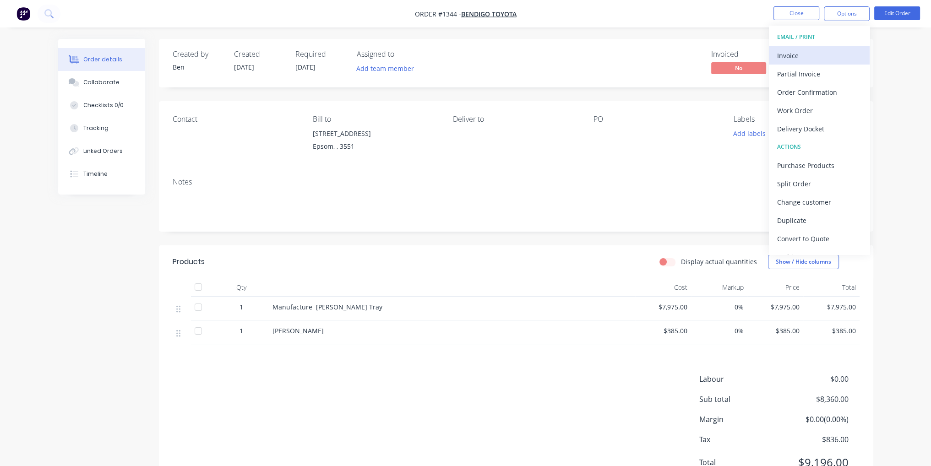
click at [811, 57] on div "Invoice" at bounding box center [819, 55] width 84 height 13
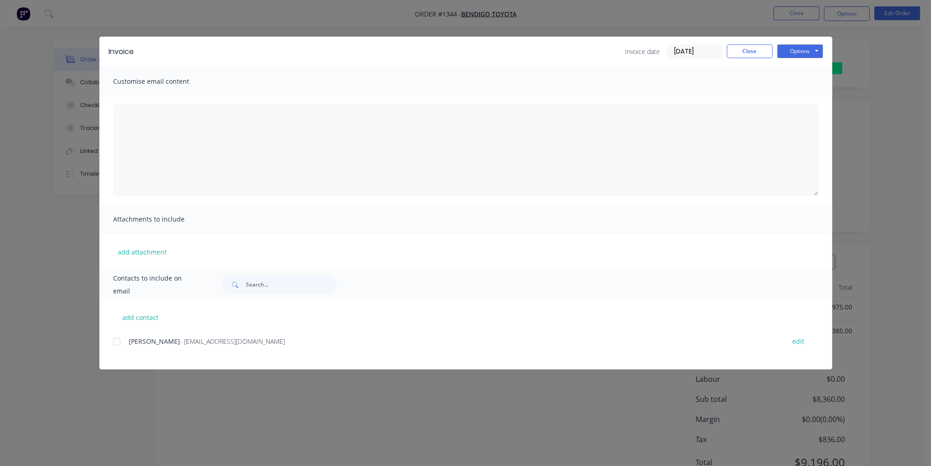
click at [120, 339] on div at bounding box center [117, 341] width 18 height 18
click at [806, 48] on button "Options" at bounding box center [800, 51] width 46 height 14
click at [808, 101] on button "Email" at bounding box center [806, 97] width 59 height 15
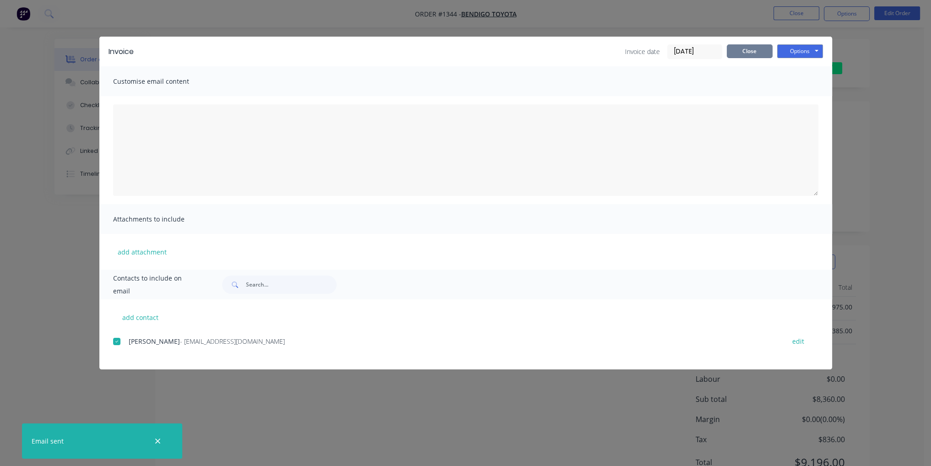
click at [755, 51] on button "Close" at bounding box center [750, 51] width 46 height 14
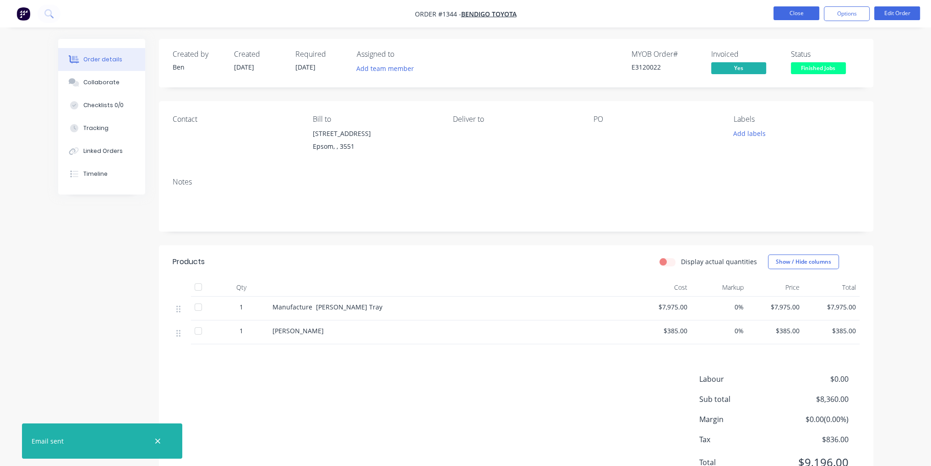
click at [807, 11] on button "Close" at bounding box center [796, 13] width 46 height 14
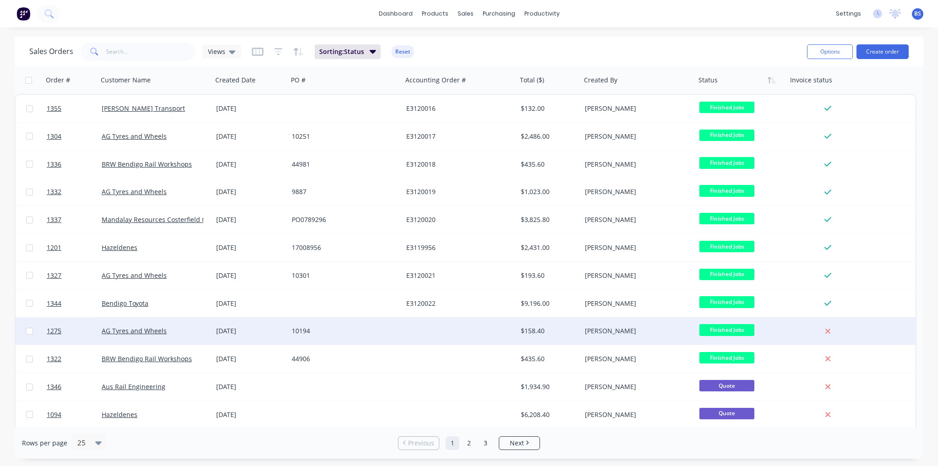
click at [356, 325] on div "10194" at bounding box center [345, 330] width 114 height 27
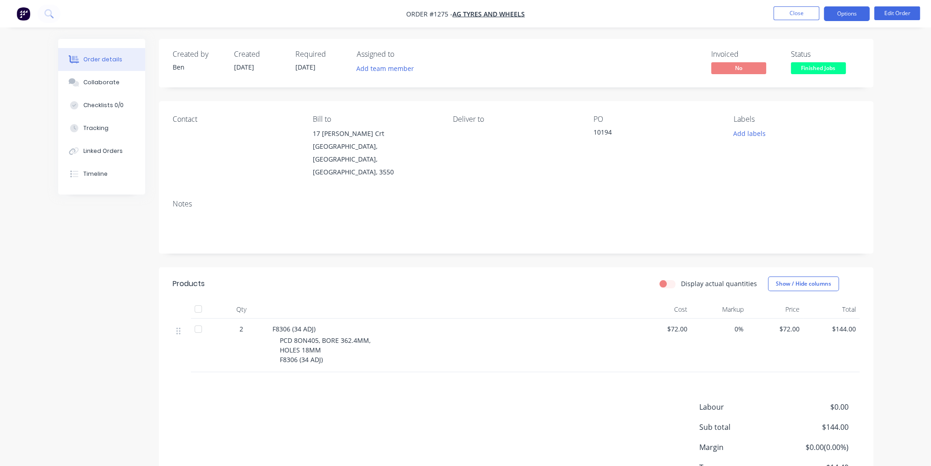
click at [845, 19] on button "Options" at bounding box center [847, 13] width 46 height 15
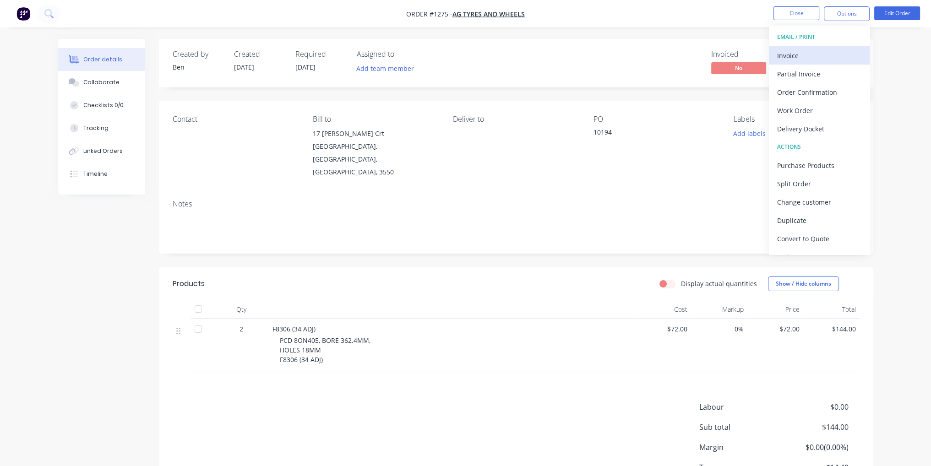
click at [835, 49] on div "Invoice" at bounding box center [819, 55] width 84 height 13
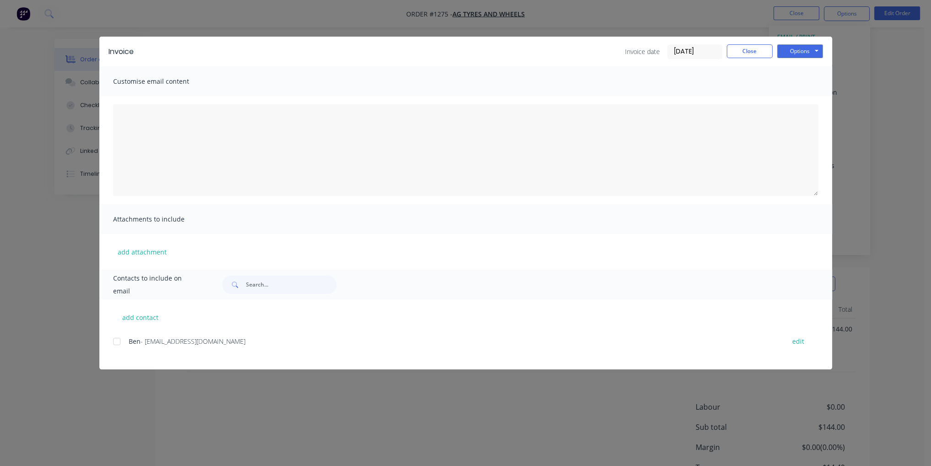
click at [117, 343] on div at bounding box center [117, 341] width 18 height 18
click at [794, 48] on button "Options" at bounding box center [800, 51] width 46 height 14
click at [801, 102] on button "Email" at bounding box center [806, 97] width 59 height 15
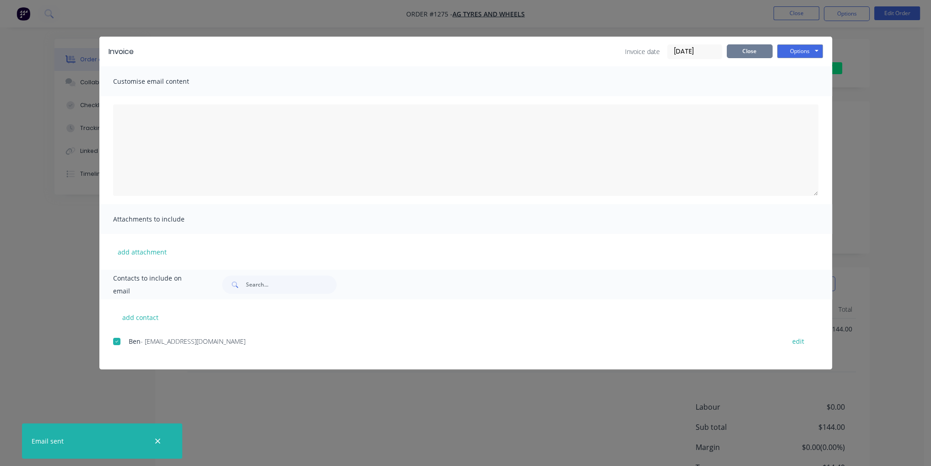
click at [757, 52] on button "Close" at bounding box center [750, 51] width 46 height 14
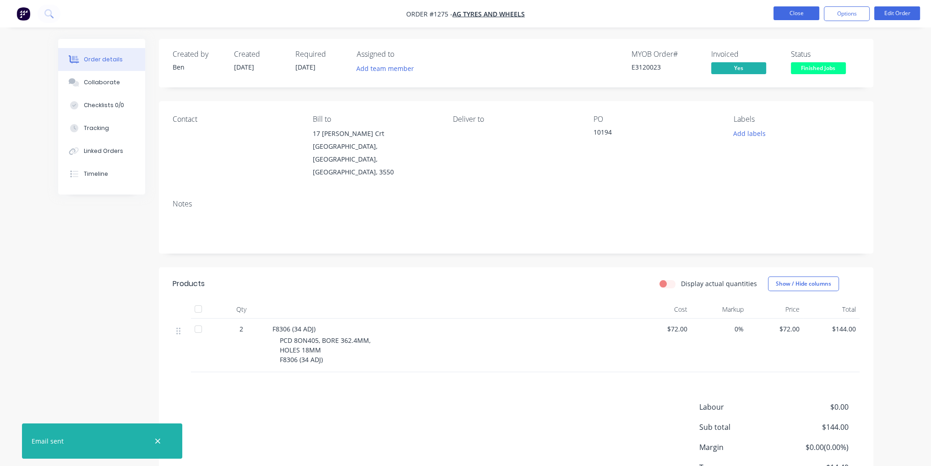
click at [787, 11] on button "Close" at bounding box center [796, 13] width 46 height 14
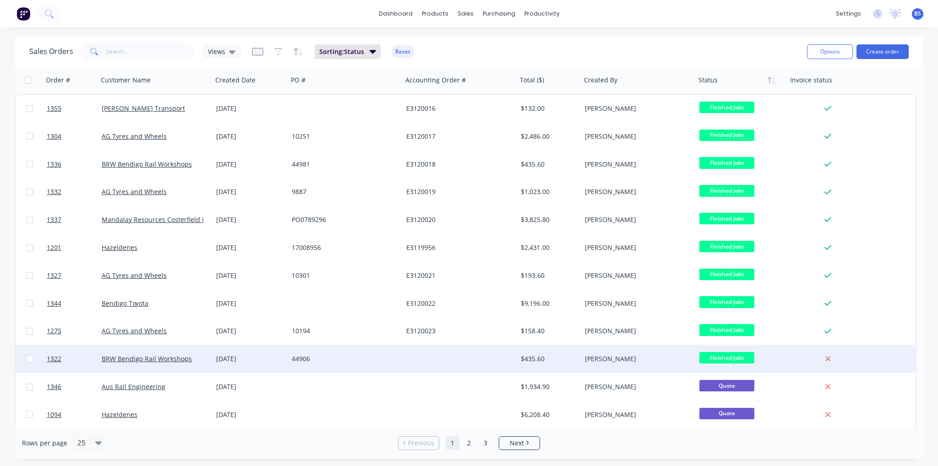
click at [357, 359] on div "44906" at bounding box center [343, 358] width 102 height 9
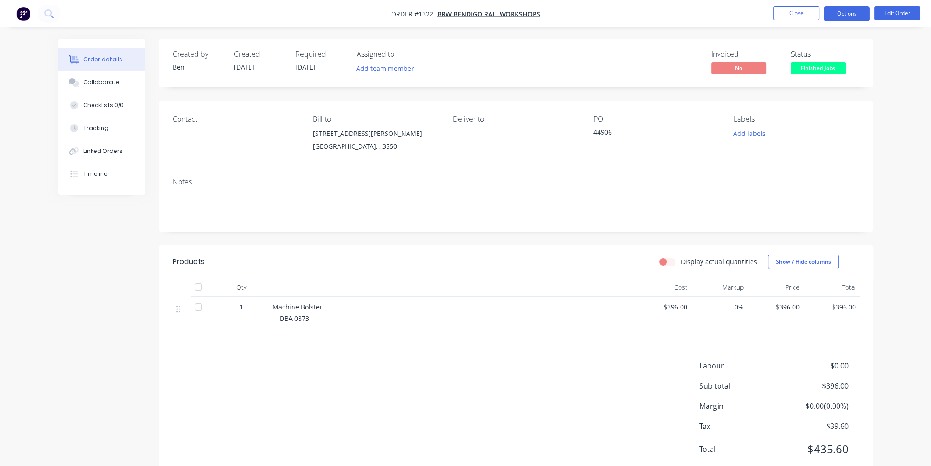
click at [855, 16] on button "Options" at bounding box center [847, 13] width 46 height 15
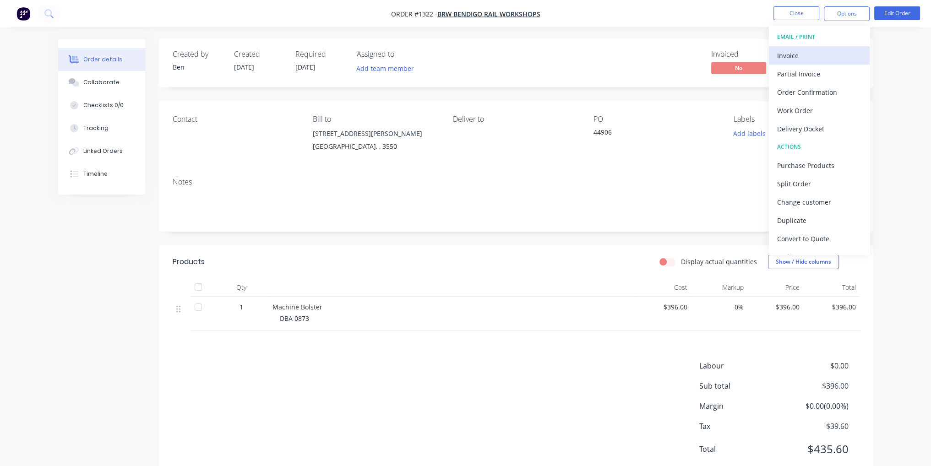
click at [846, 54] on div "Invoice" at bounding box center [819, 55] width 84 height 13
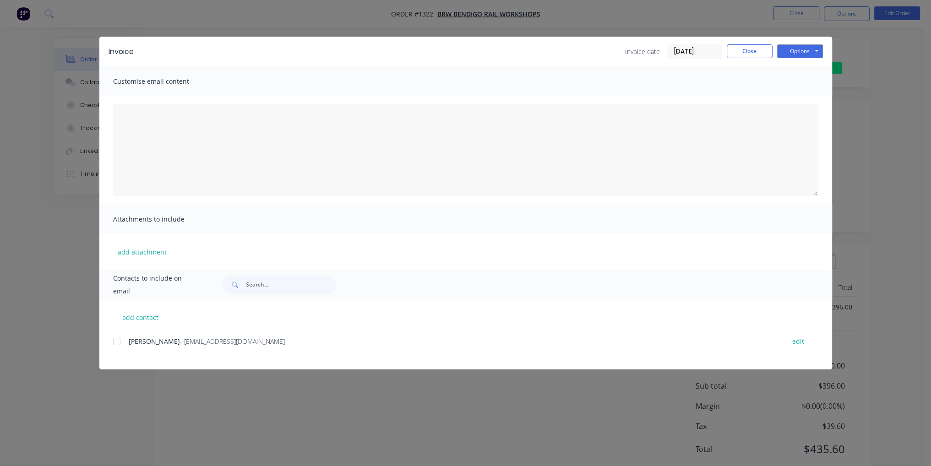
click at [119, 341] on div at bounding box center [117, 341] width 18 height 18
click at [815, 52] on button "Options" at bounding box center [800, 51] width 46 height 14
click at [814, 98] on button "Email" at bounding box center [806, 97] width 59 height 15
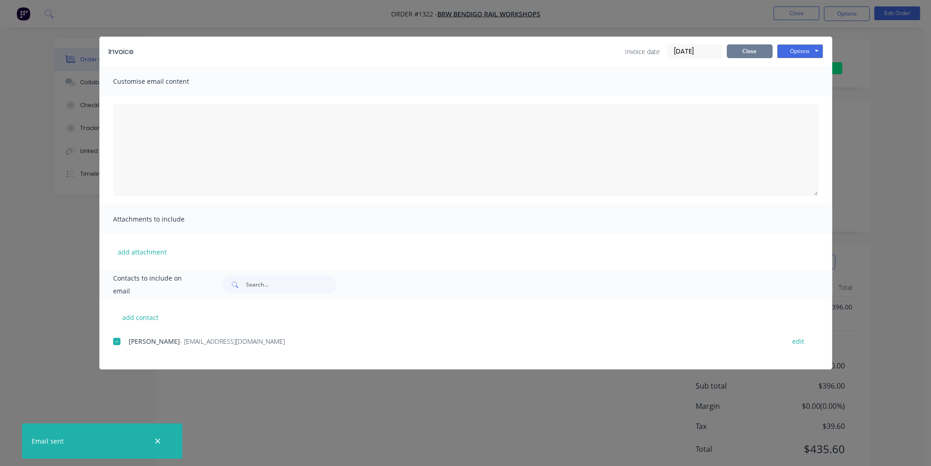
click at [751, 53] on button "Close" at bounding box center [750, 51] width 46 height 14
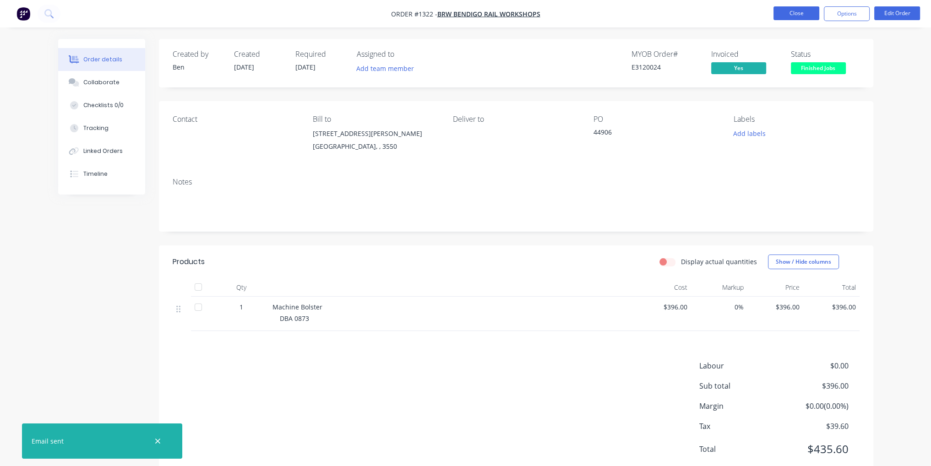
click at [799, 13] on button "Close" at bounding box center [796, 13] width 46 height 14
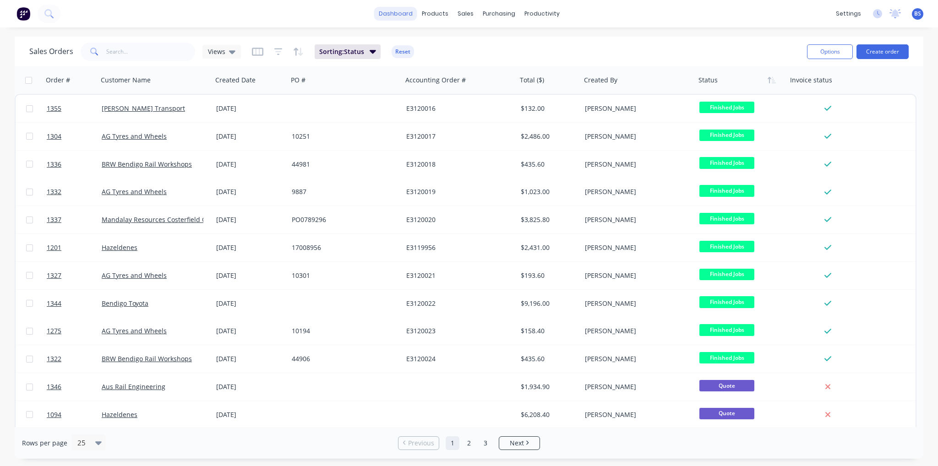
click at [388, 19] on link "dashboard" at bounding box center [395, 14] width 43 height 14
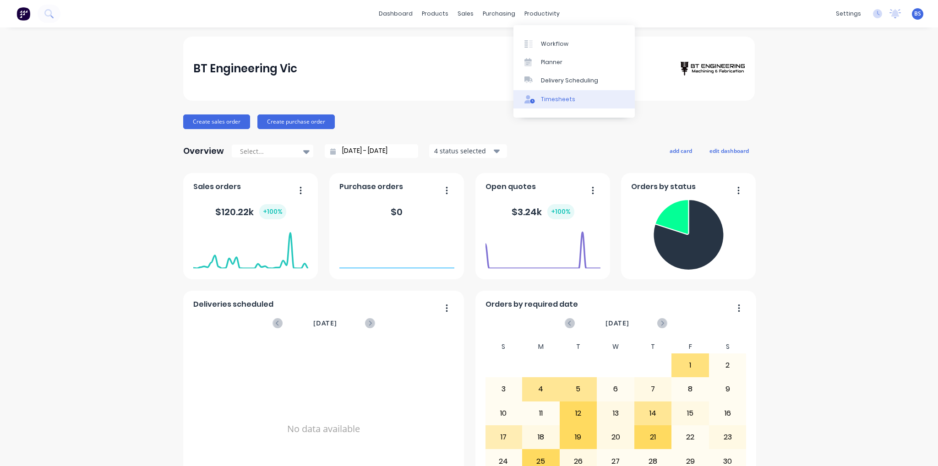
click at [573, 98] on link "Timesheets" at bounding box center [573, 99] width 121 height 18
